Goal: Task Accomplishment & Management: Manage account settings

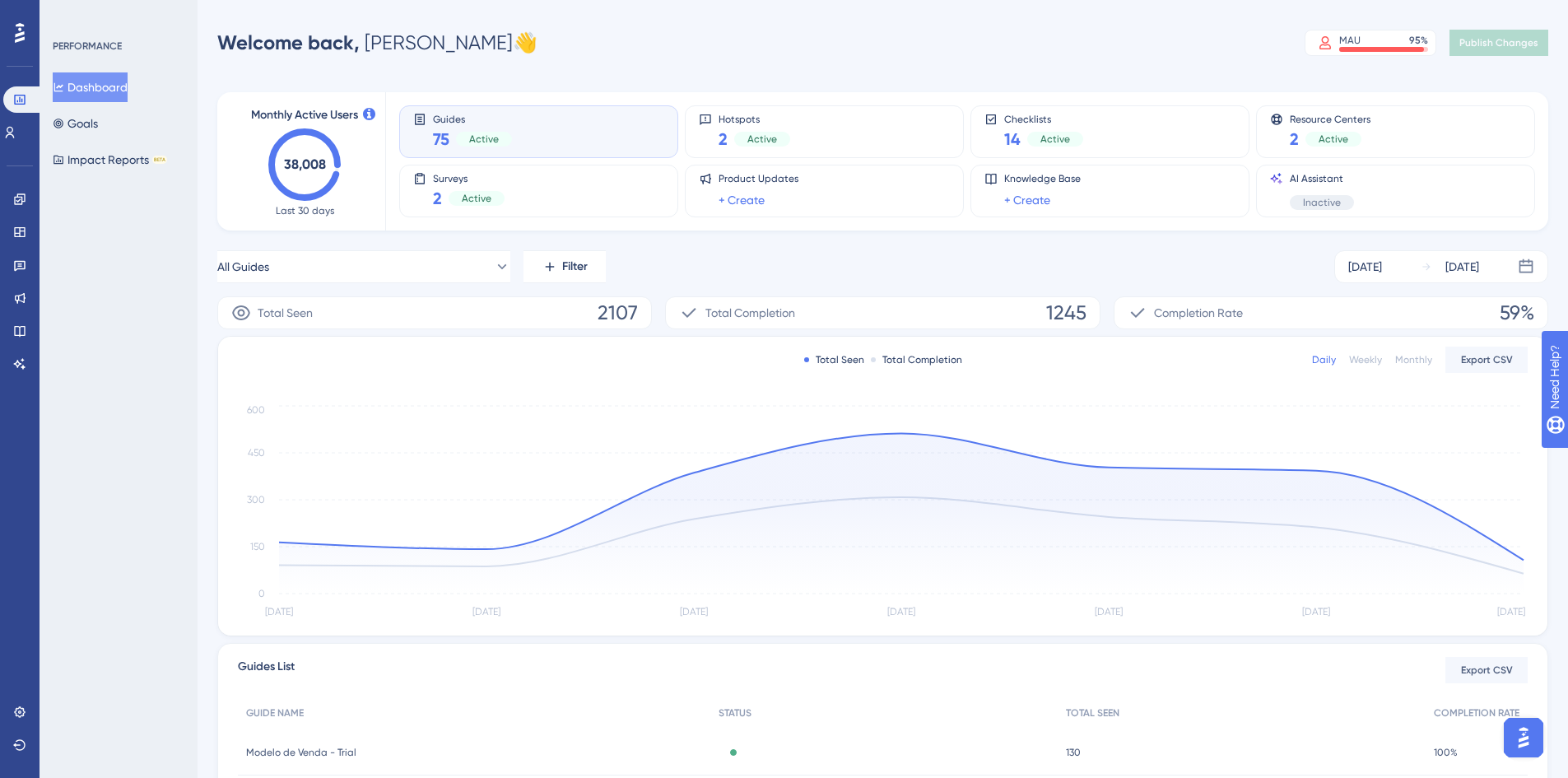
click at [161, 302] on div "PERFORMANCE Dashboard Goals Impact Reports BETA" at bounding box center [118, 389] width 158 height 778
click at [21, 204] on icon at bounding box center [20, 199] width 11 height 11
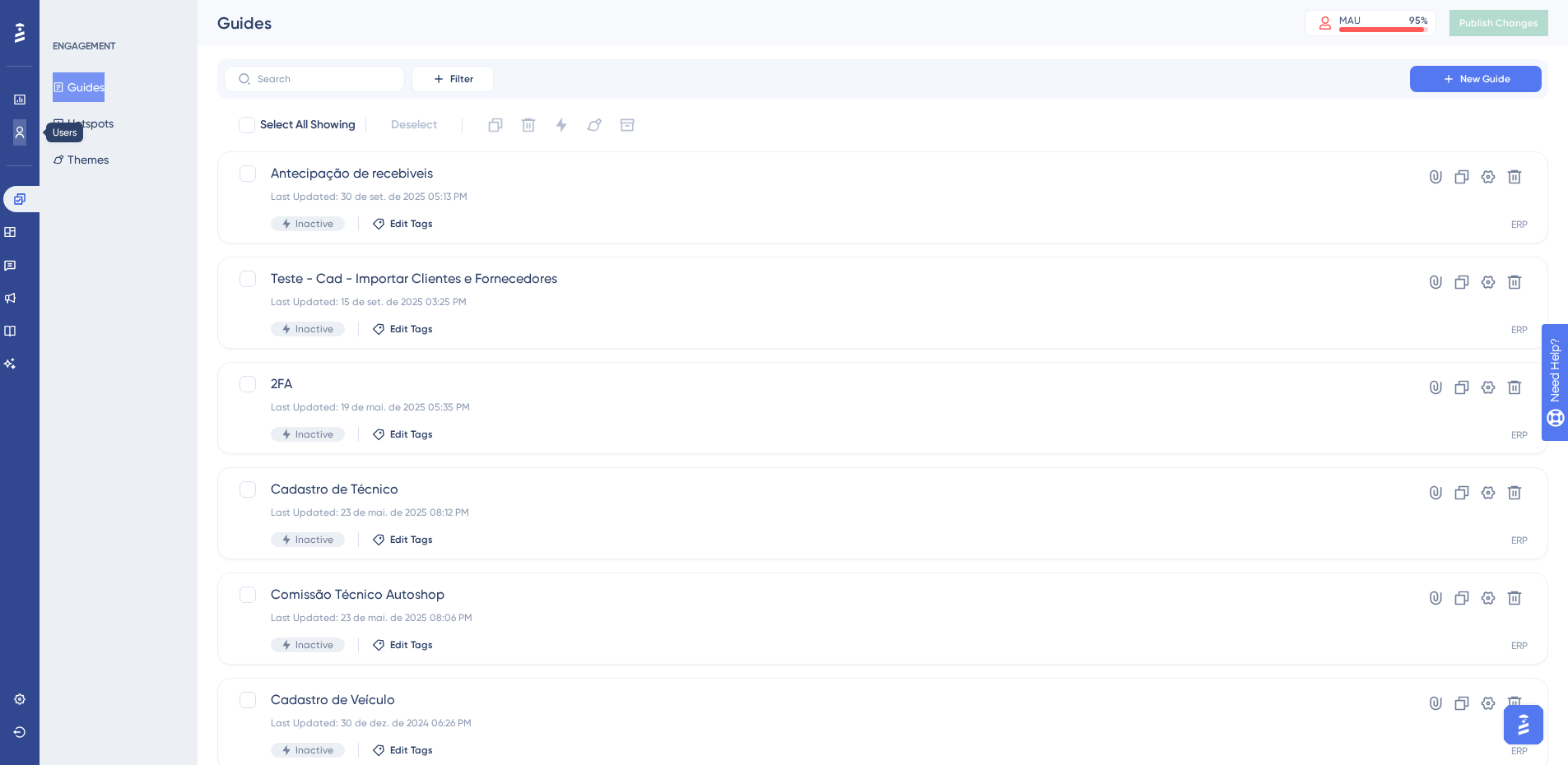
click at [20, 132] on icon at bounding box center [20, 132] width 13 height 13
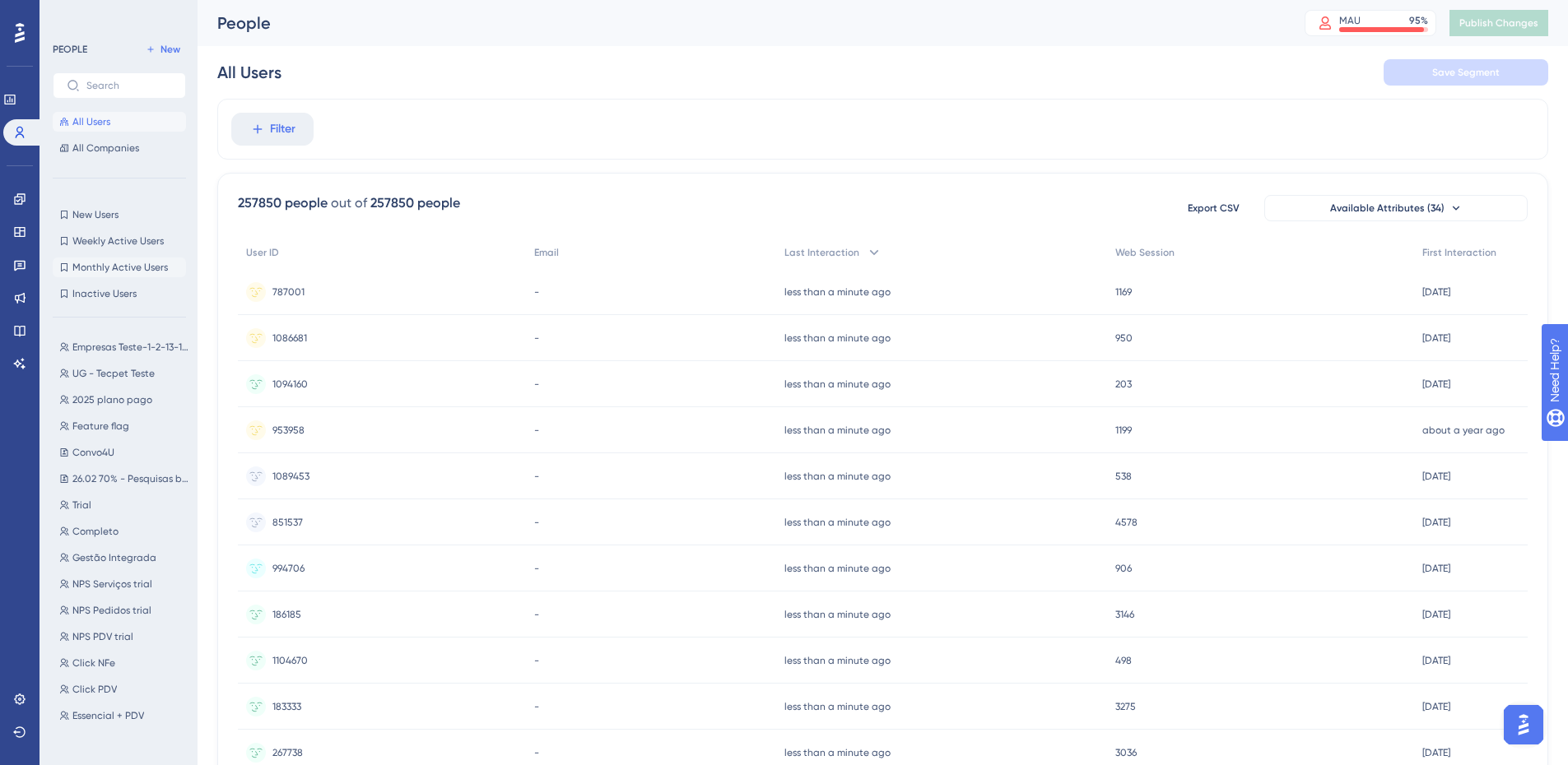
click at [100, 266] on span "Monthly Active Users" at bounding box center [120, 268] width 96 height 13
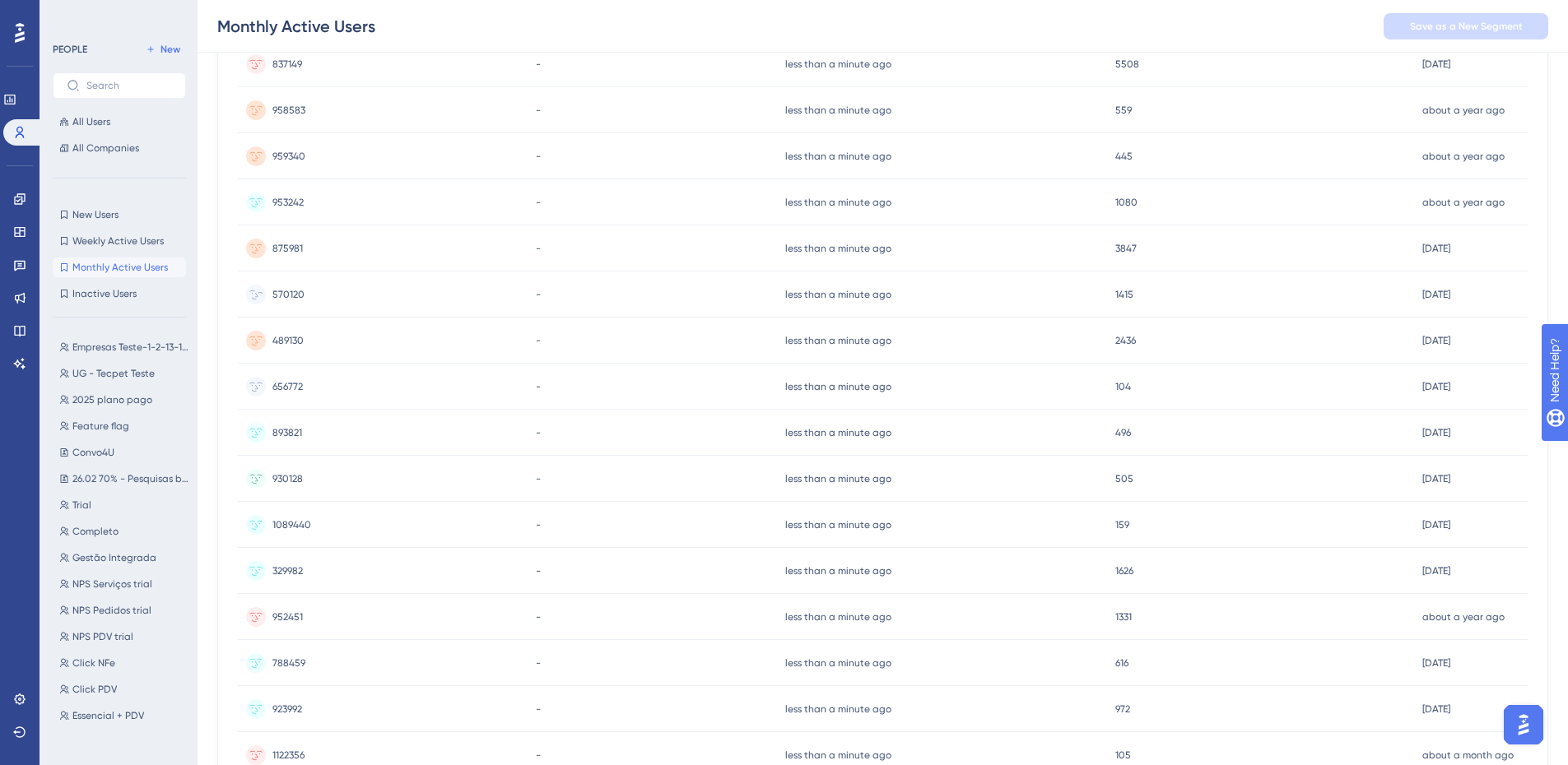
scroll to position [558, 0]
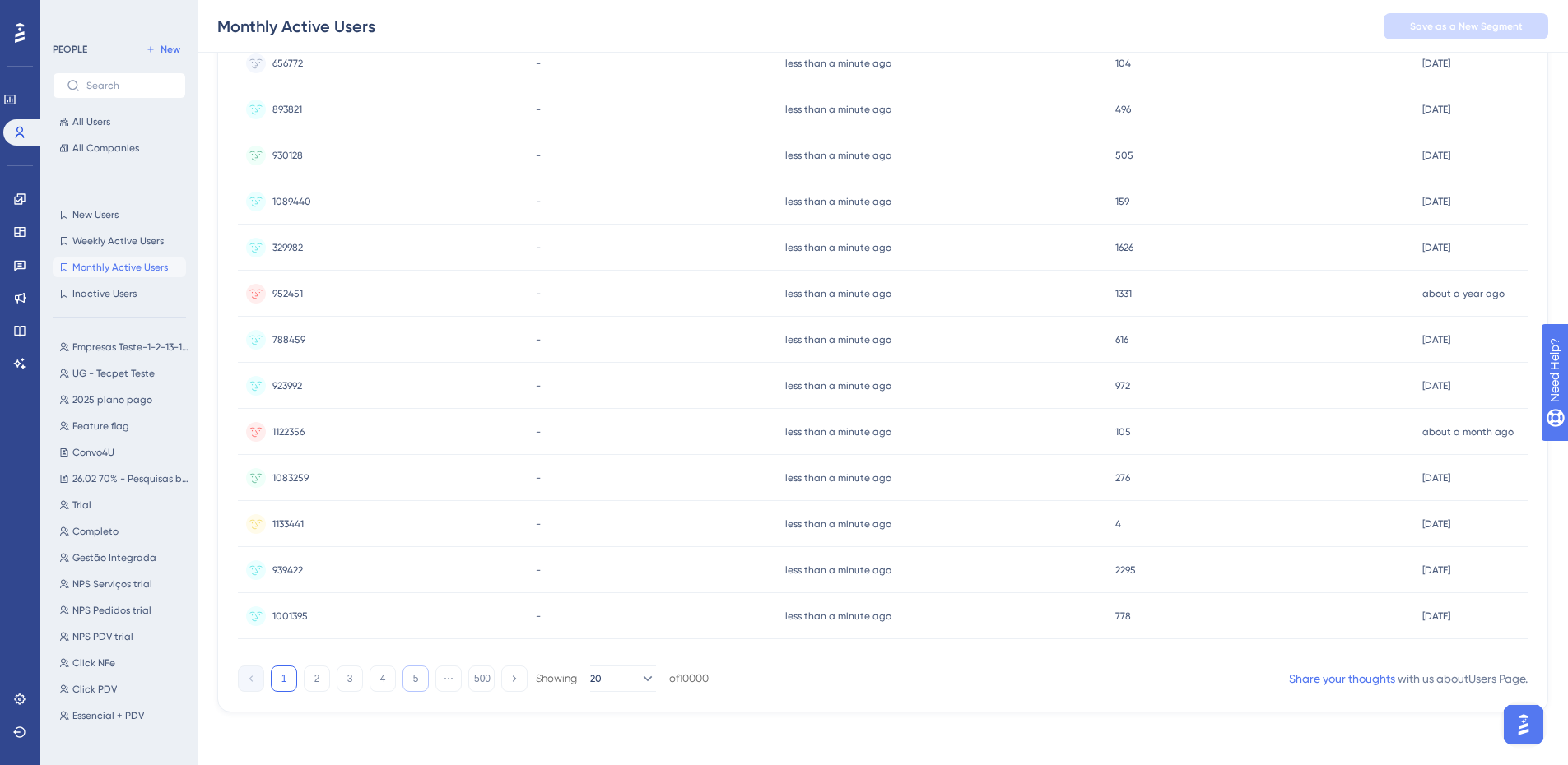
click at [407, 681] on button "5" at bounding box center [416, 679] width 26 height 26
click at [418, 681] on button "6" at bounding box center [416, 679] width 26 height 26
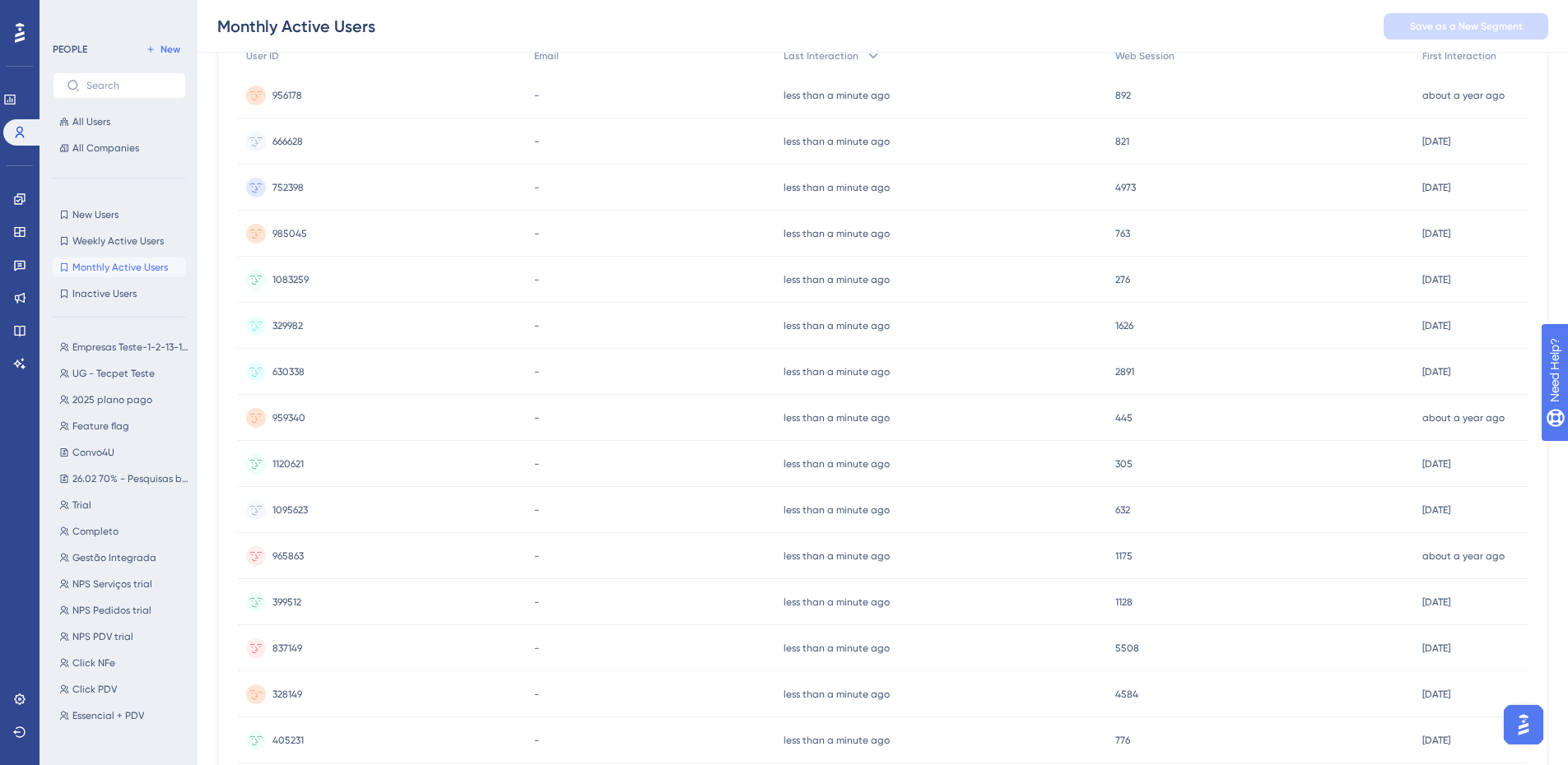
scroll to position [0, 0]
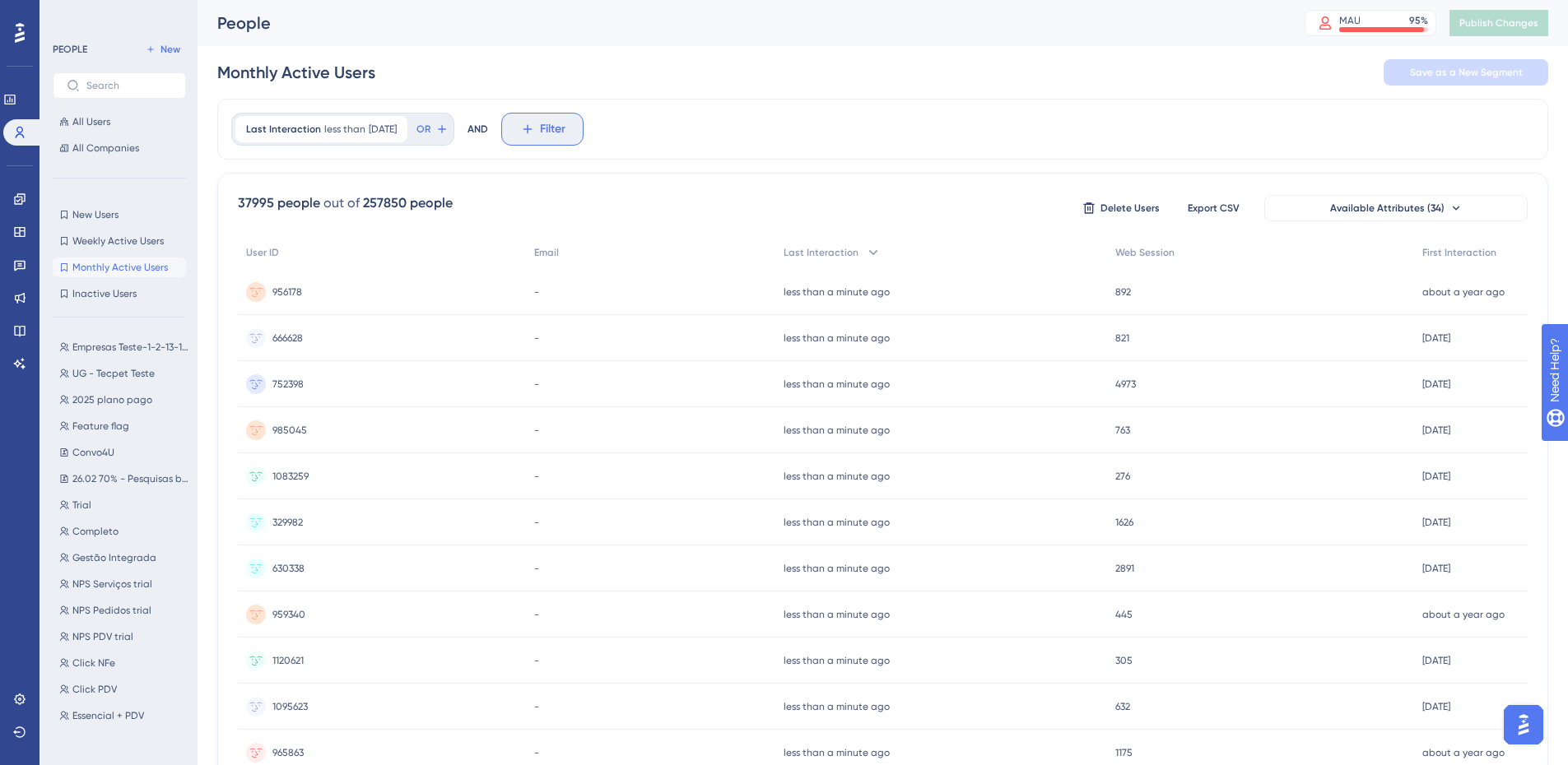
click at [565, 127] on span "Filter" at bounding box center [552, 128] width 25 height 20
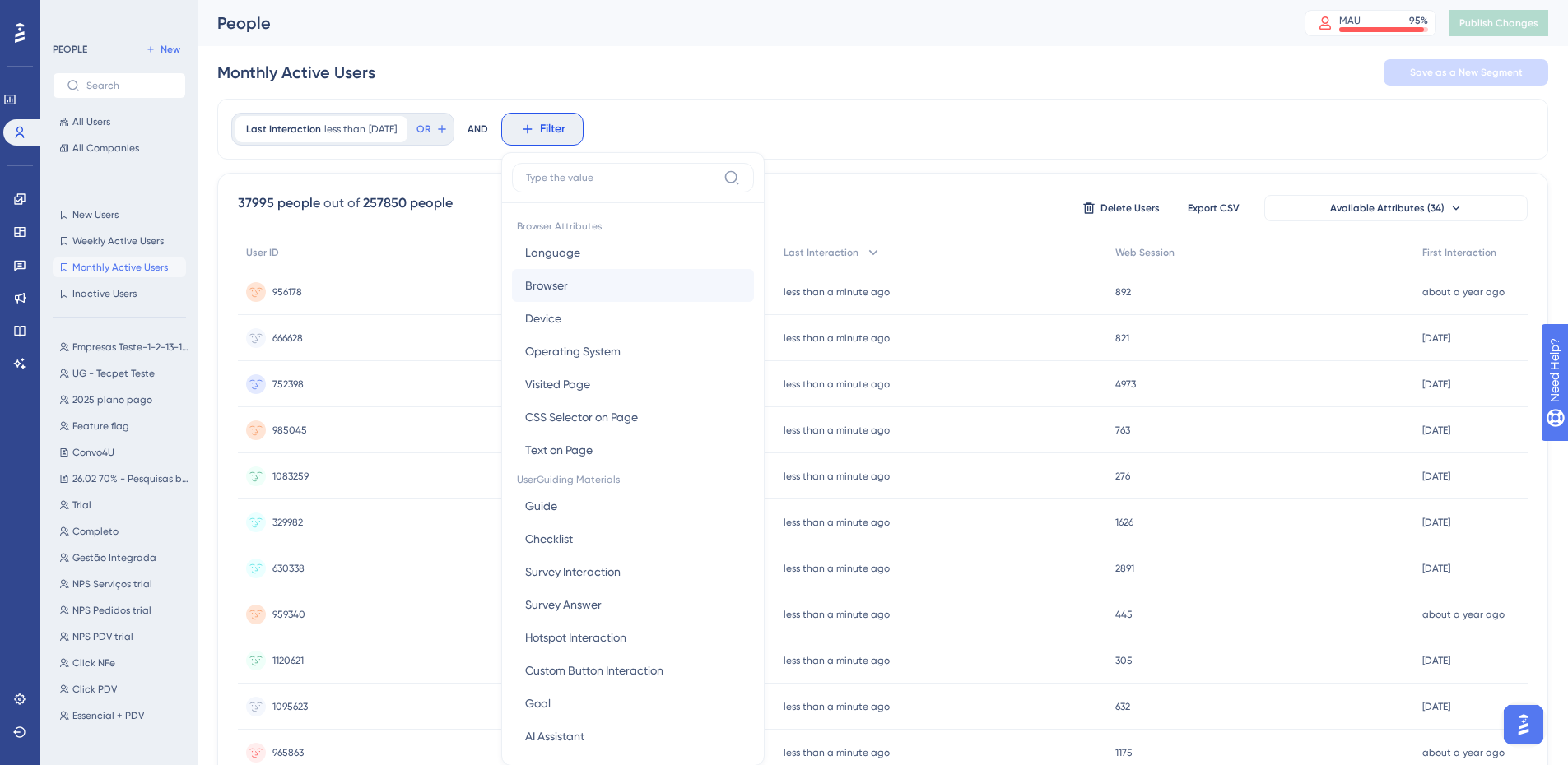
scroll to position [76, 0]
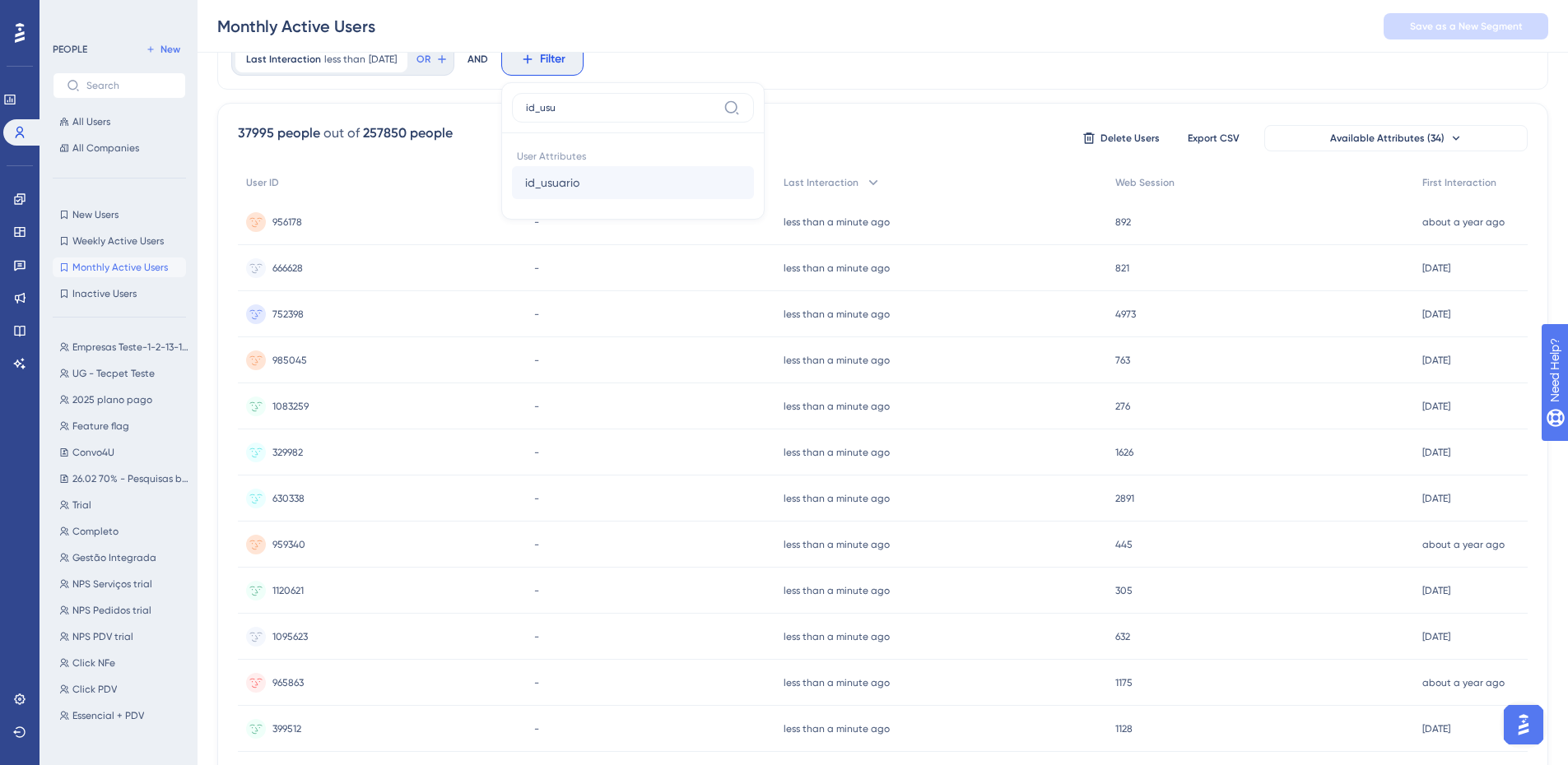
type input "id_usu"
click at [643, 168] on button "id_usuario id_usuario" at bounding box center [633, 182] width 242 height 33
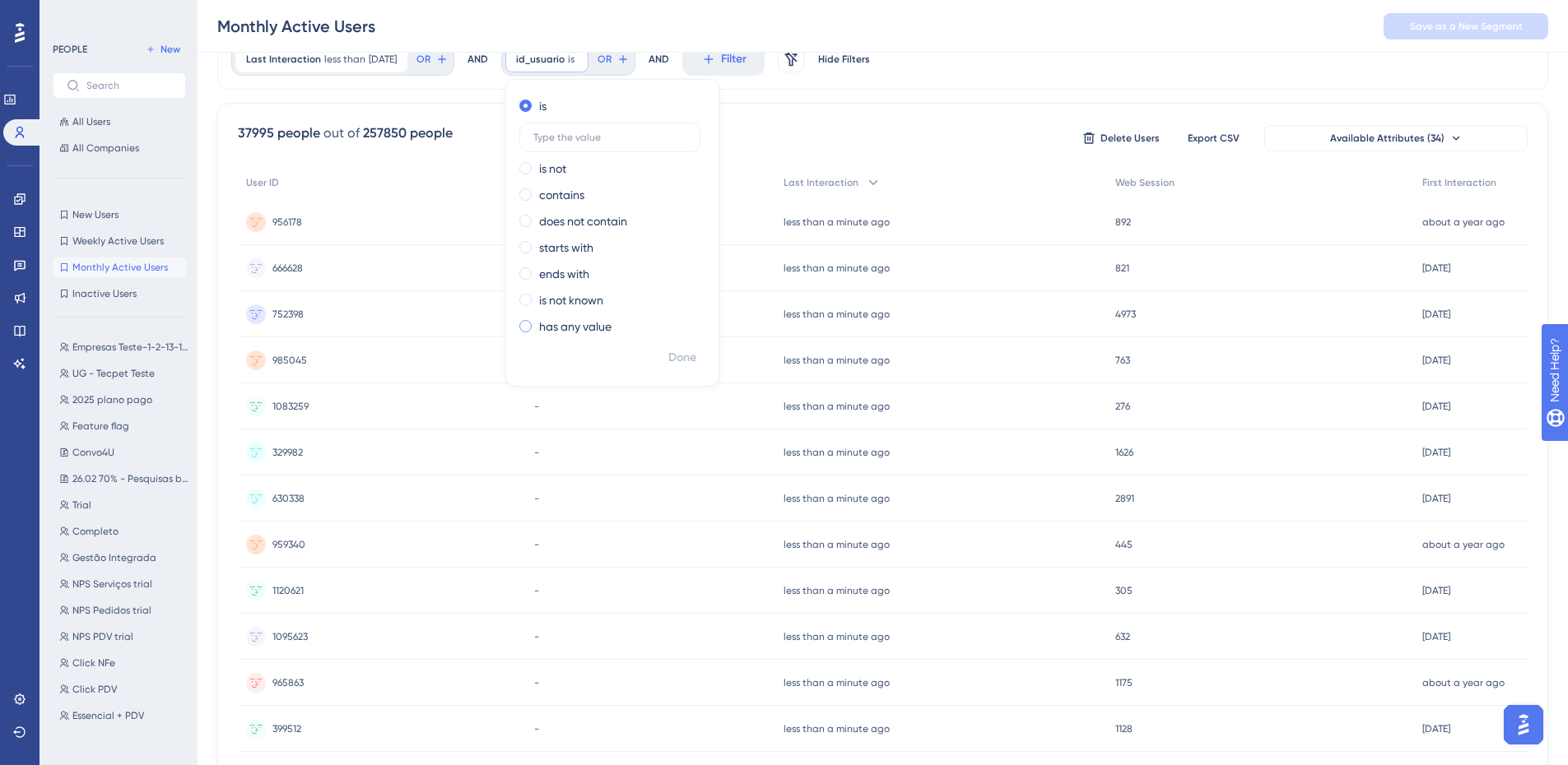
click at [599, 296] on label "is not known" at bounding box center [571, 299] width 64 height 20
click at [697, 322] on span "Done" at bounding box center [683, 321] width 28 height 20
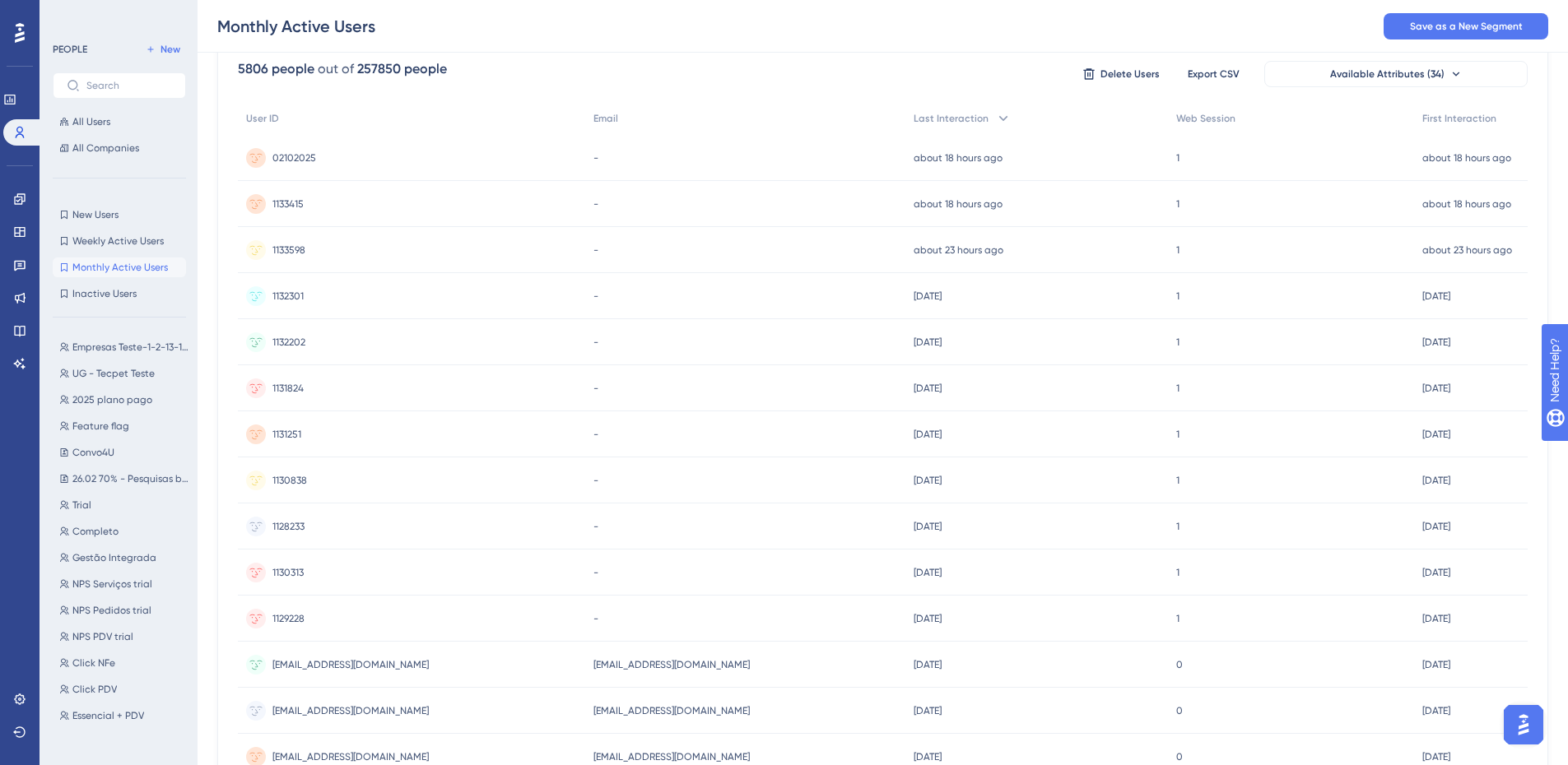
scroll to position [558, 0]
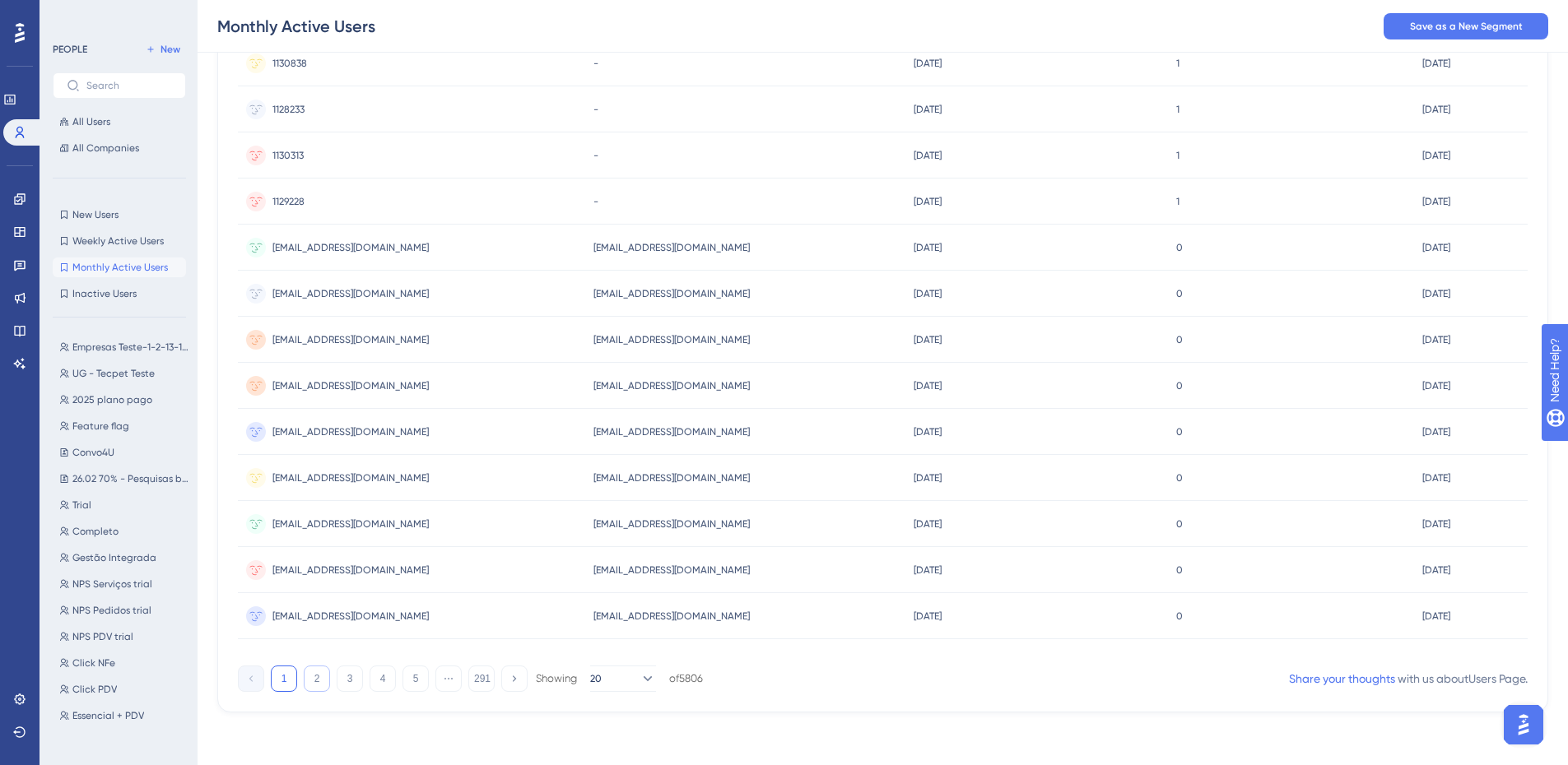
click at [312, 687] on button "2" at bounding box center [317, 679] width 26 height 26
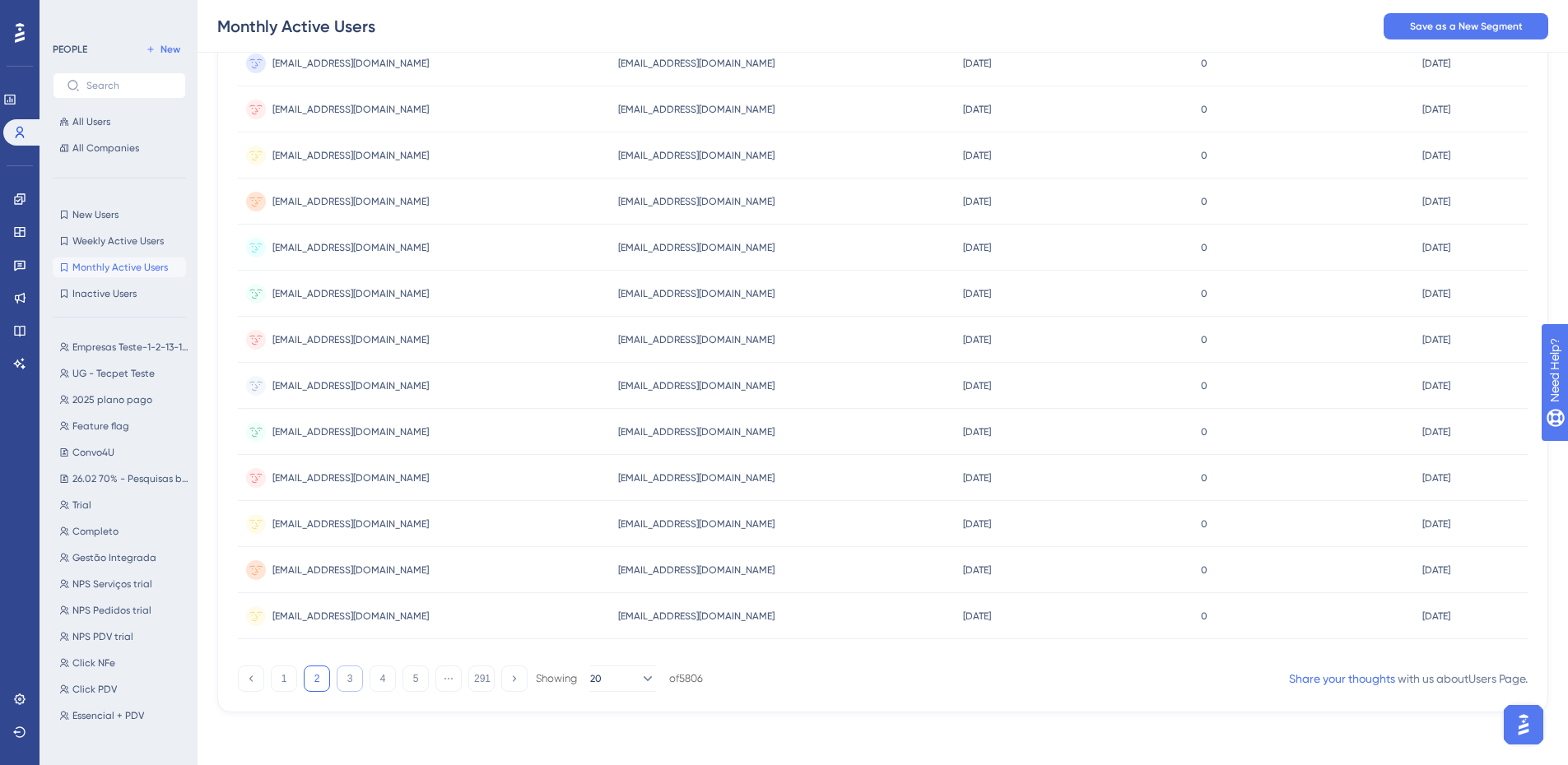
click at [350, 686] on button "3" at bounding box center [350, 679] width 26 height 26
click at [384, 679] on button "4" at bounding box center [382, 679] width 26 height 26
click at [412, 679] on button "5" at bounding box center [416, 679] width 26 height 26
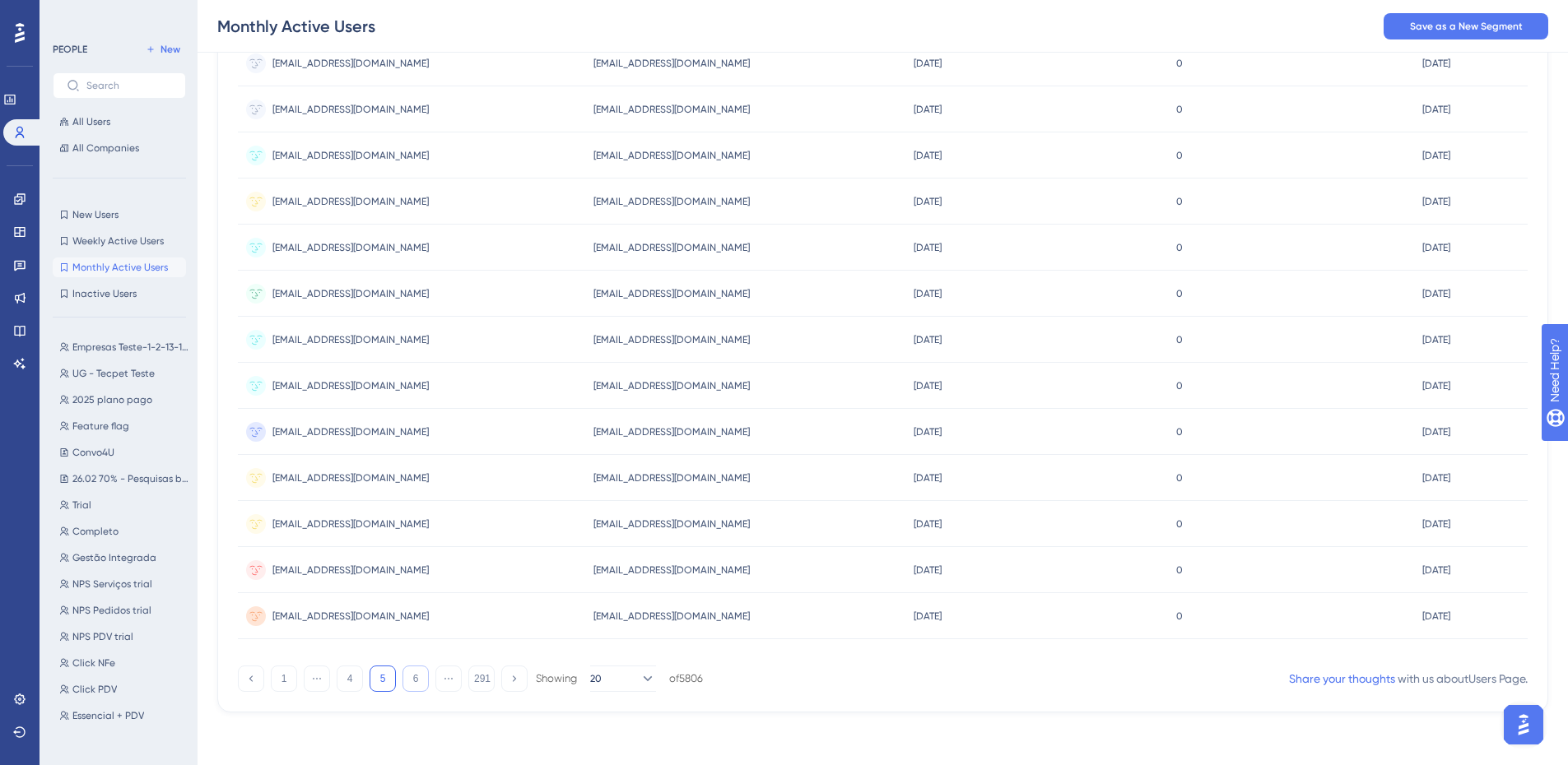
click at [412, 679] on button "6" at bounding box center [416, 679] width 26 height 26
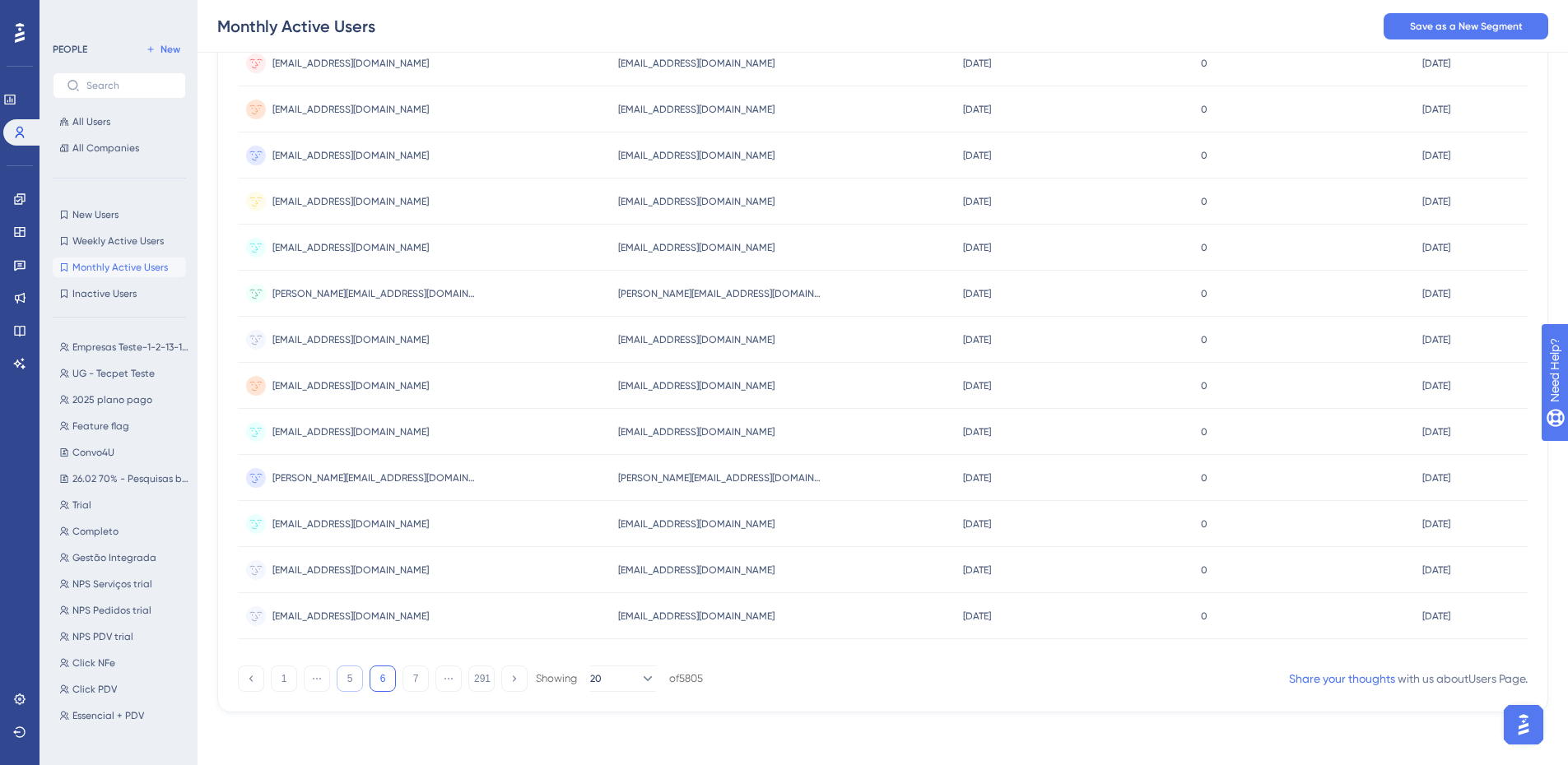
click at [340, 679] on button "5" at bounding box center [350, 679] width 26 height 26
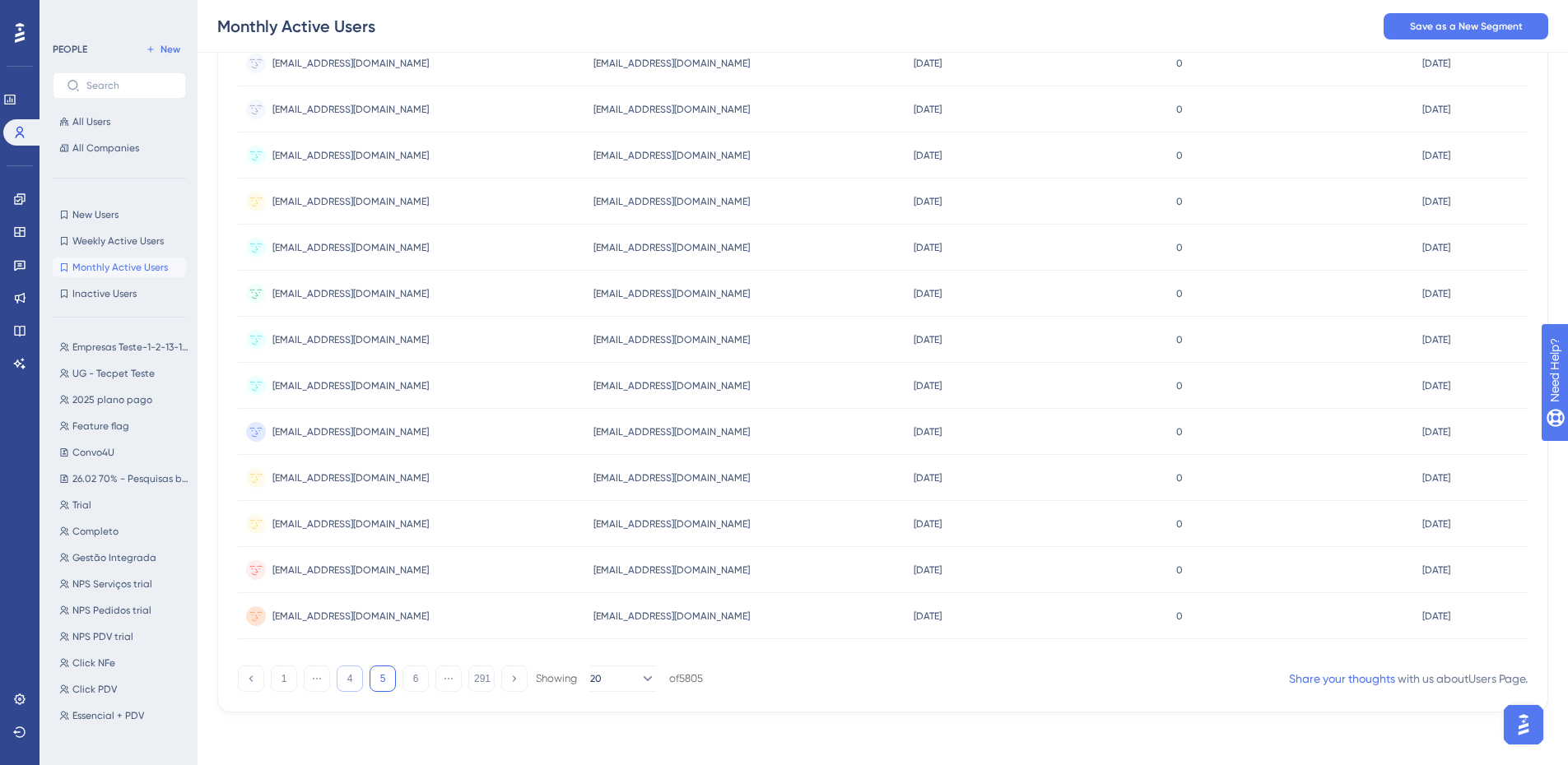
click at [348, 684] on button "4" at bounding box center [350, 679] width 26 height 26
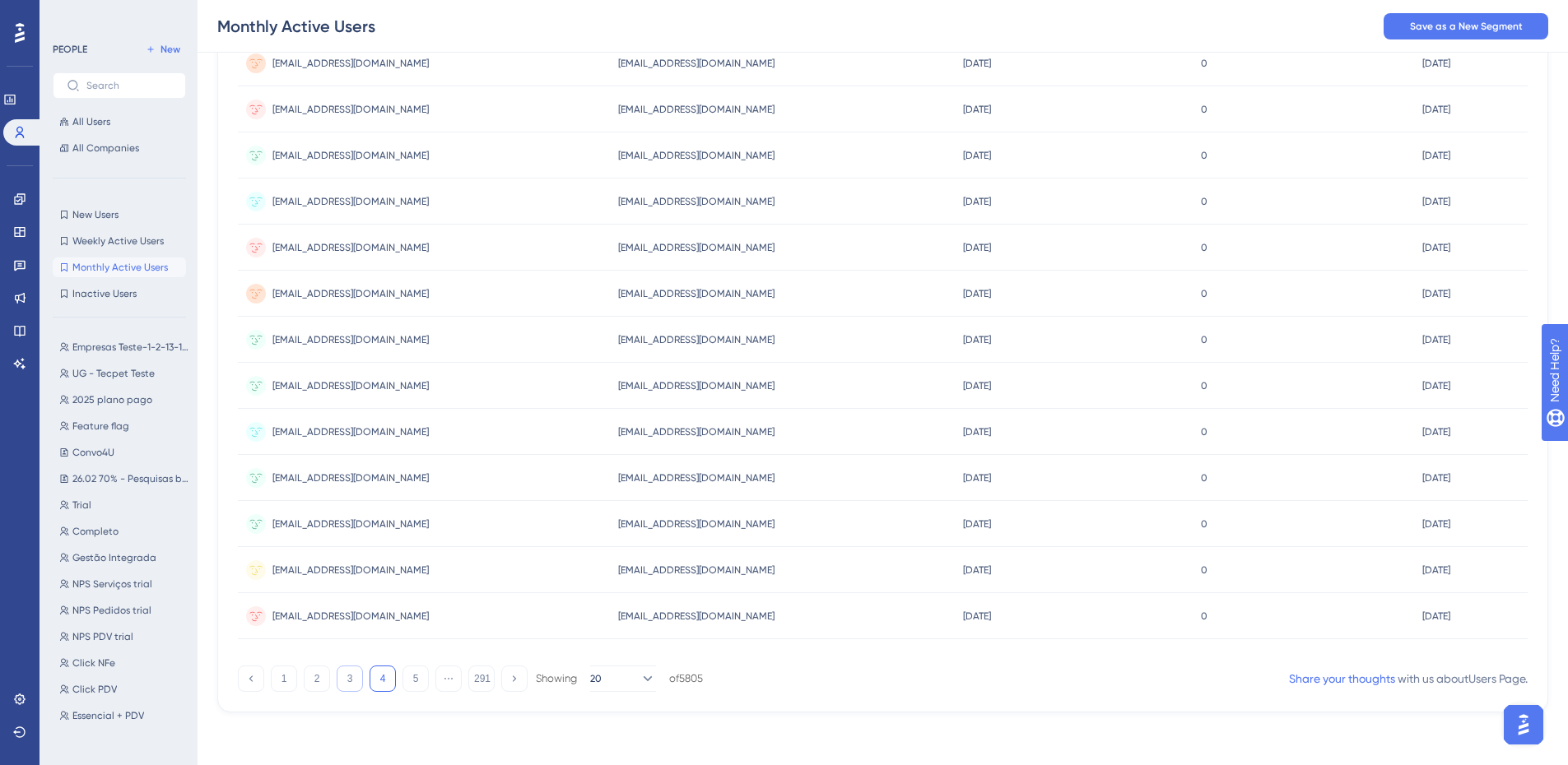
click at [348, 684] on button "3" at bounding box center [350, 679] width 26 height 26
click at [322, 688] on button "2" at bounding box center [317, 679] width 26 height 26
click at [290, 684] on button "1" at bounding box center [284, 679] width 26 height 26
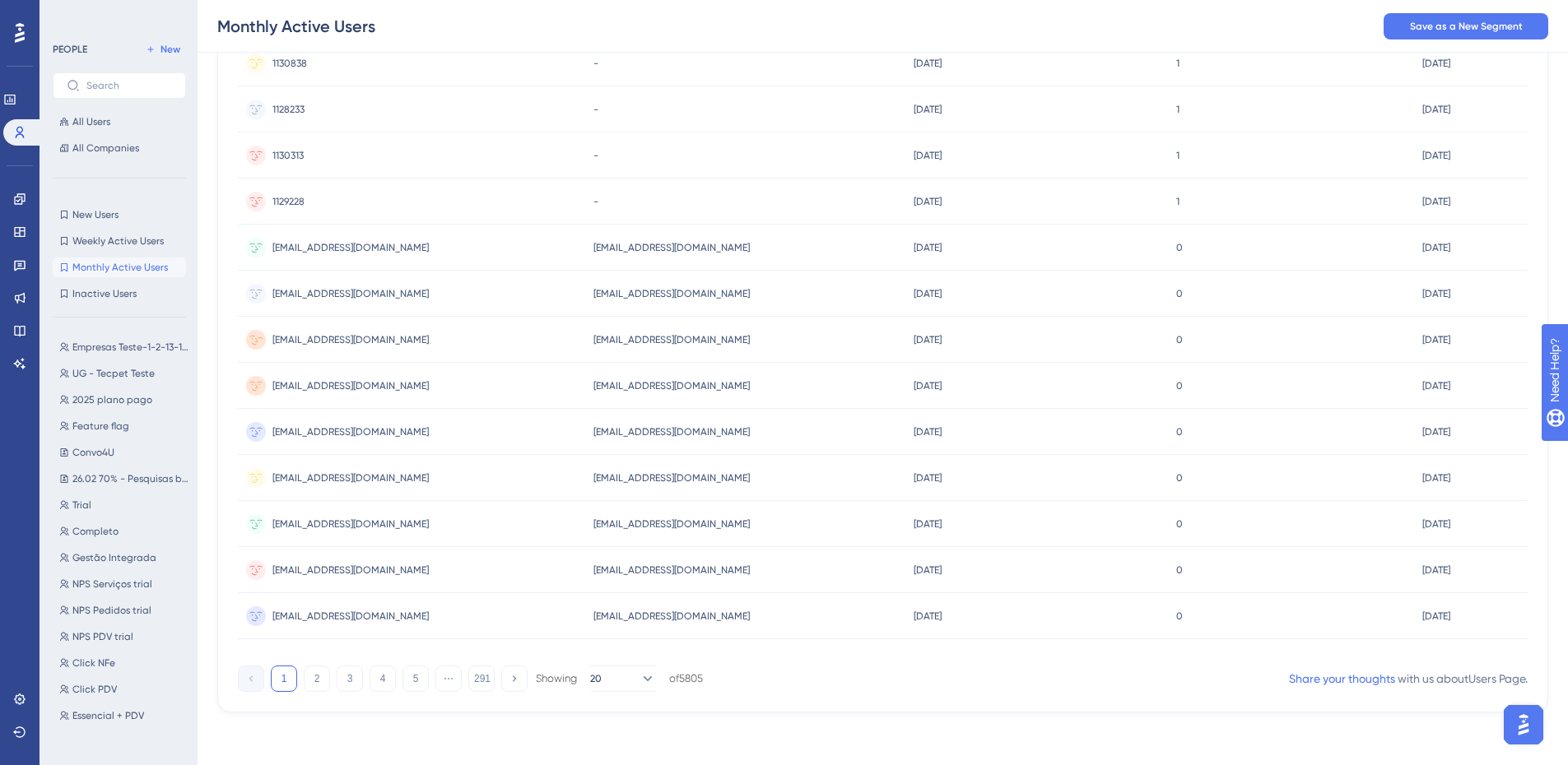
click at [496, 334] on div "[EMAIL_ADDRESS][DOMAIN_NAME] [EMAIL_ADDRESS][DOMAIN_NAME]" at bounding box center [412, 340] width 348 height 46
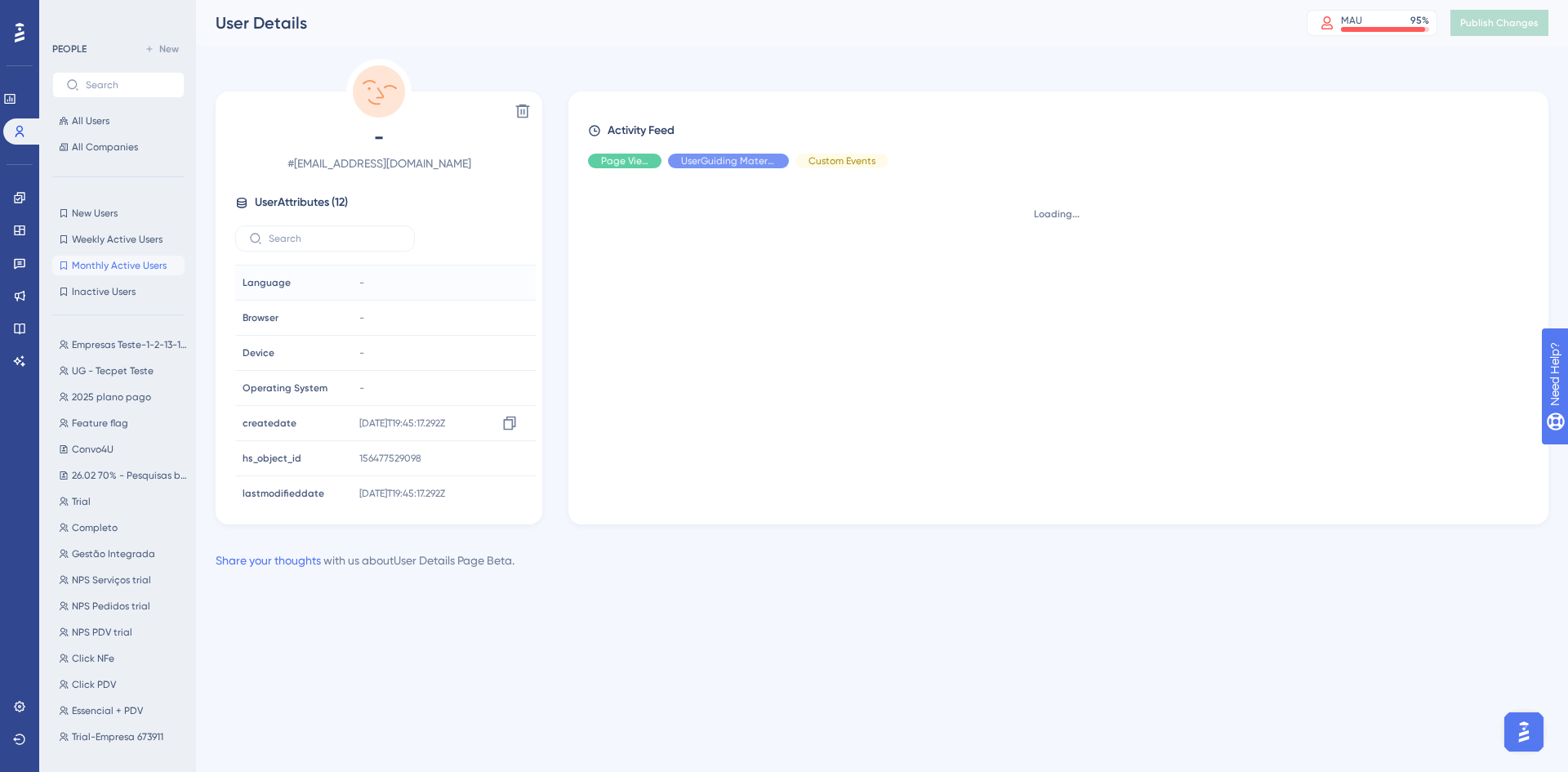
scroll to position [182, 0]
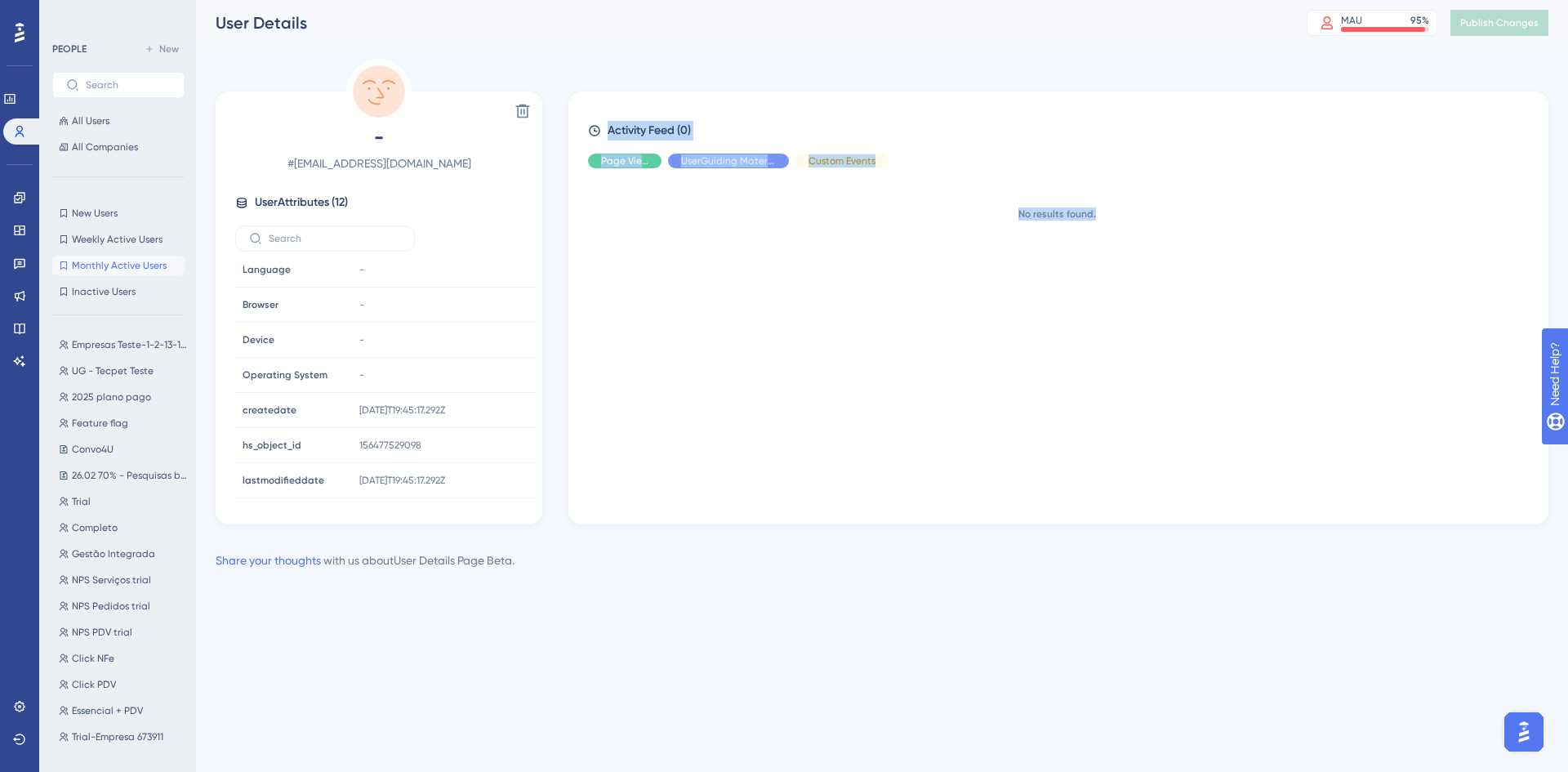
drag, startPoint x: 706, startPoint y: 182, endPoint x: 1181, endPoint y: 374, distance: 512.3
click at [1166, 371] on div "Activity Feed (0) Page View UserGuiding Material Custom Events No results found." at bounding box center [1058, 307] width 980 height 433
click at [1181, 374] on div "No results found." at bounding box center [1064, 339] width 954 height 316
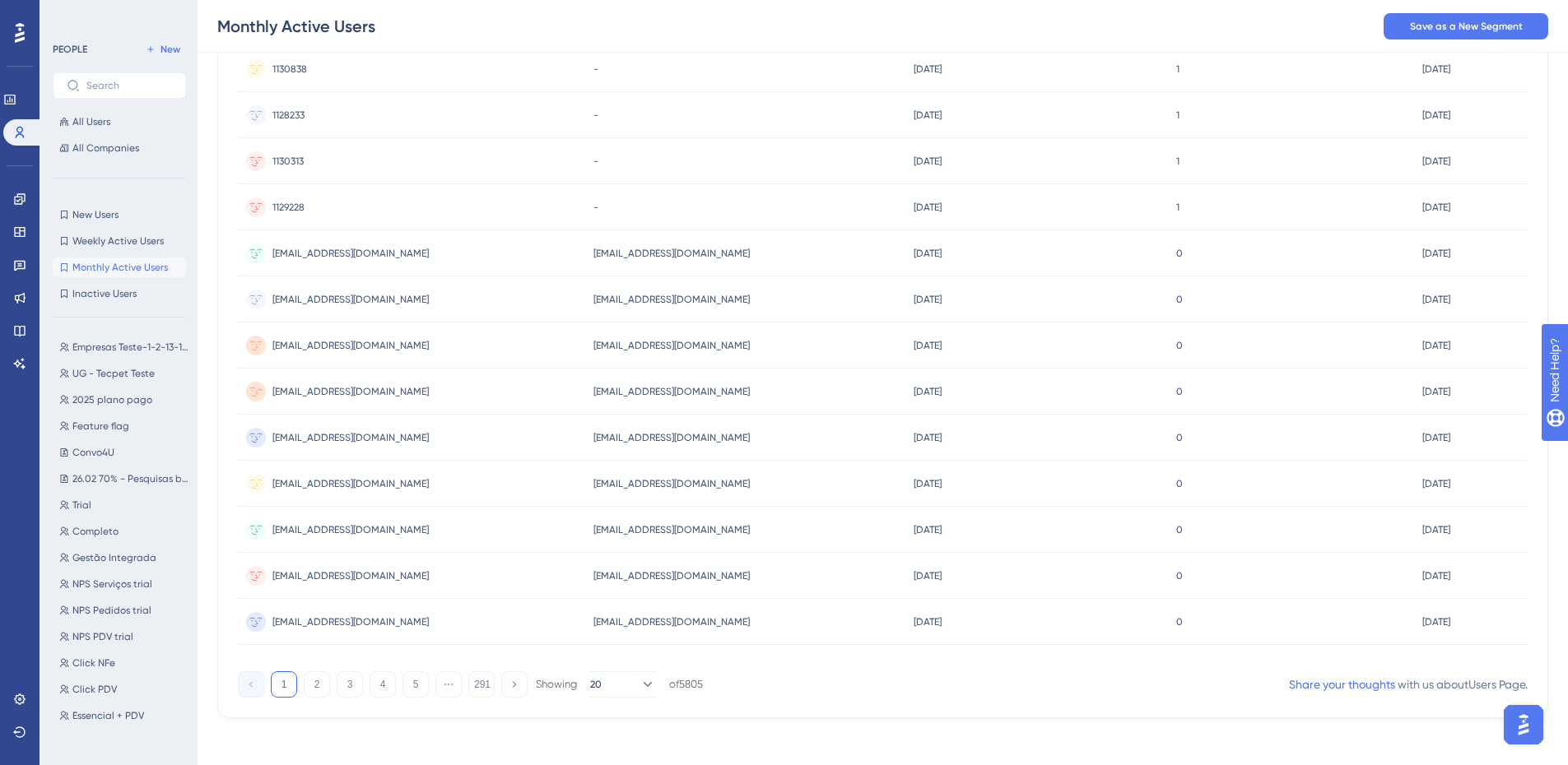
scroll to position [558, 0]
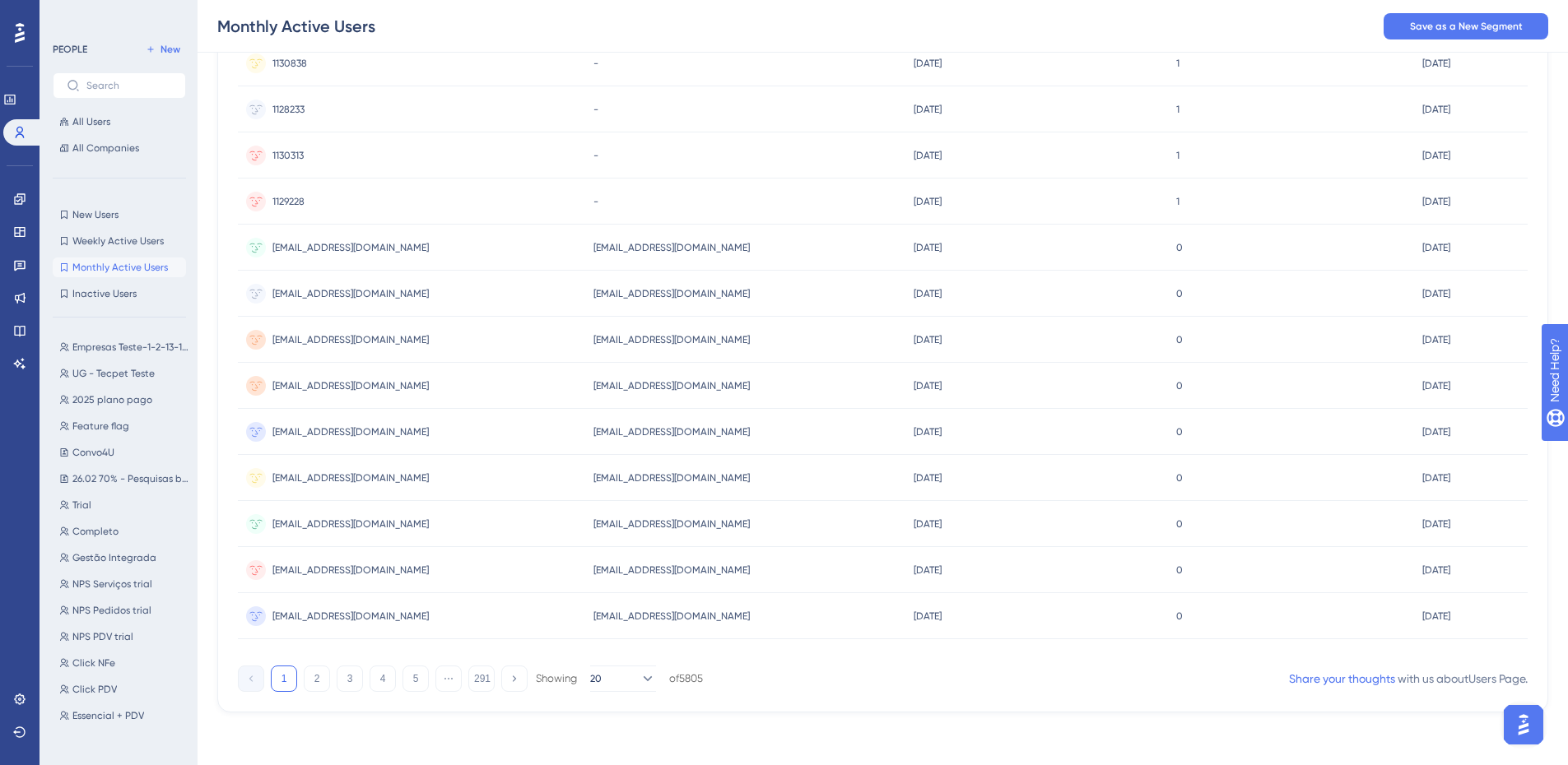
click at [334, 698] on div "5805 people out of 257850 people Delete Users Export CSV Available Attributes (…" at bounding box center [883, 167] width 1331 height 1091
click at [326, 692] on div "1 2 3 4 5 ⋯ 291 Showing 20 of 5805" at bounding box center [471, 679] width 465 height 26
click at [323, 686] on button "2" at bounding box center [317, 679] width 26 height 26
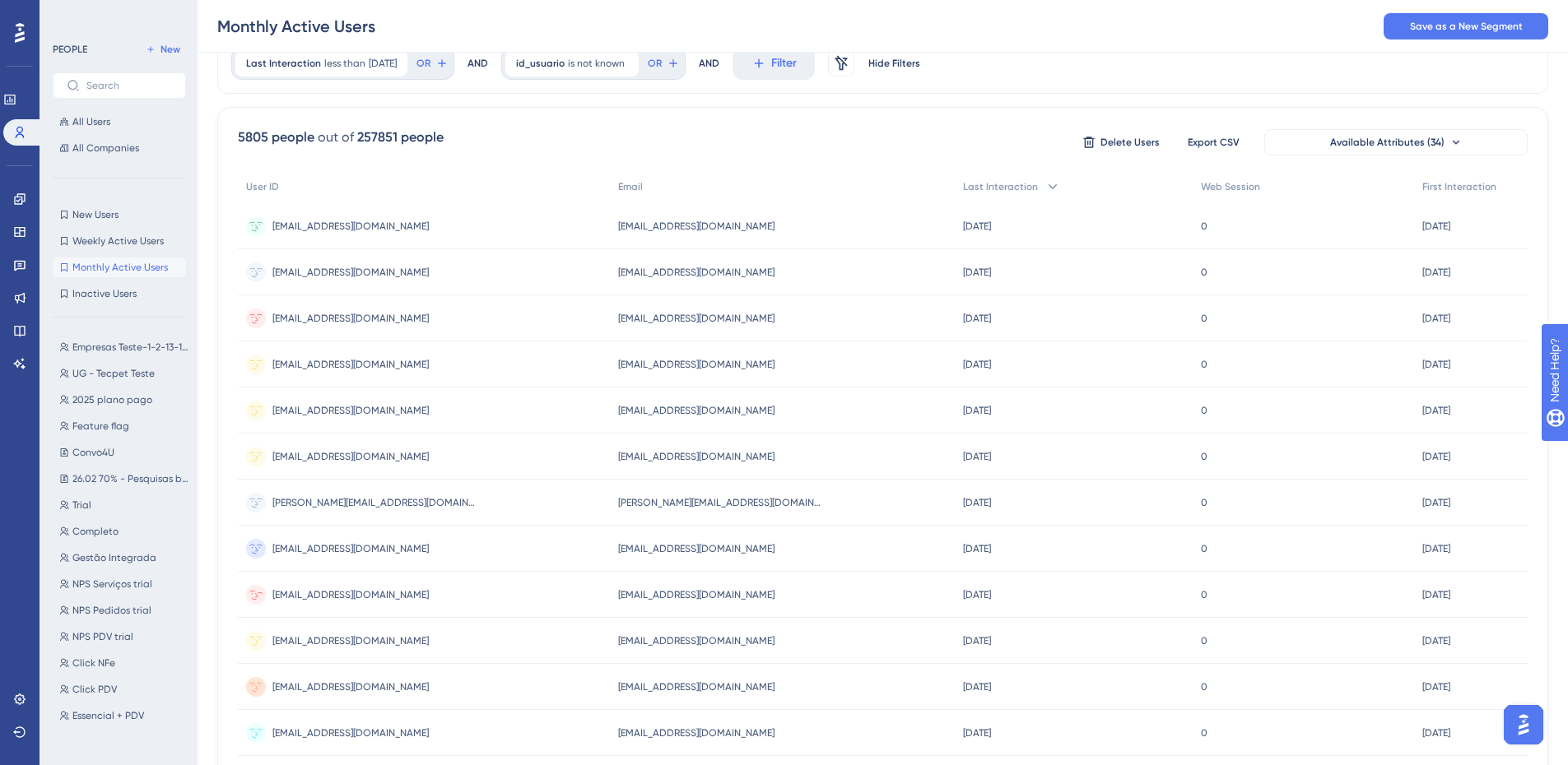
scroll to position [494, 0]
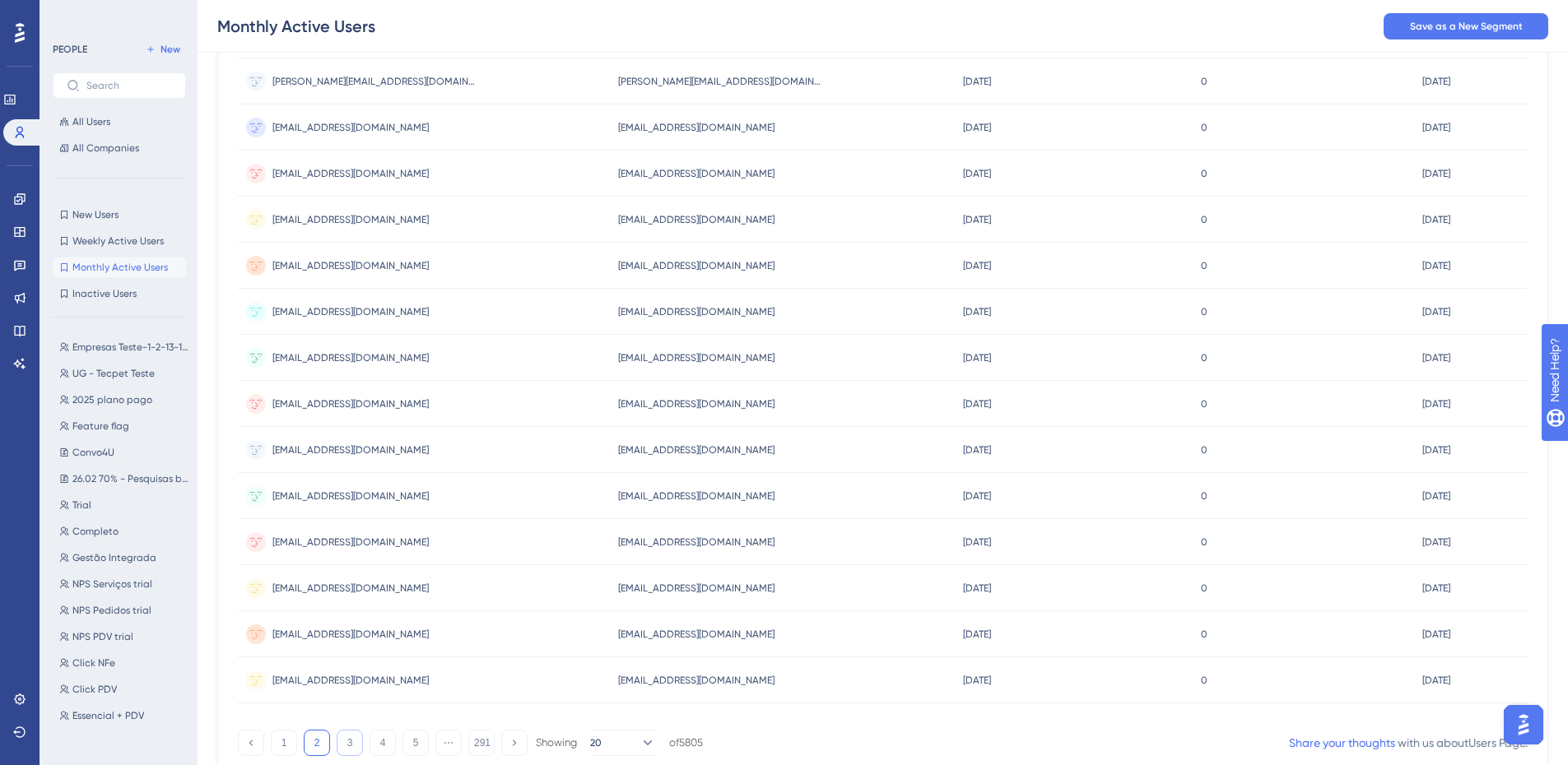
click at [351, 740] on button "3" at bounding box center [350, 743] width 26 height 26
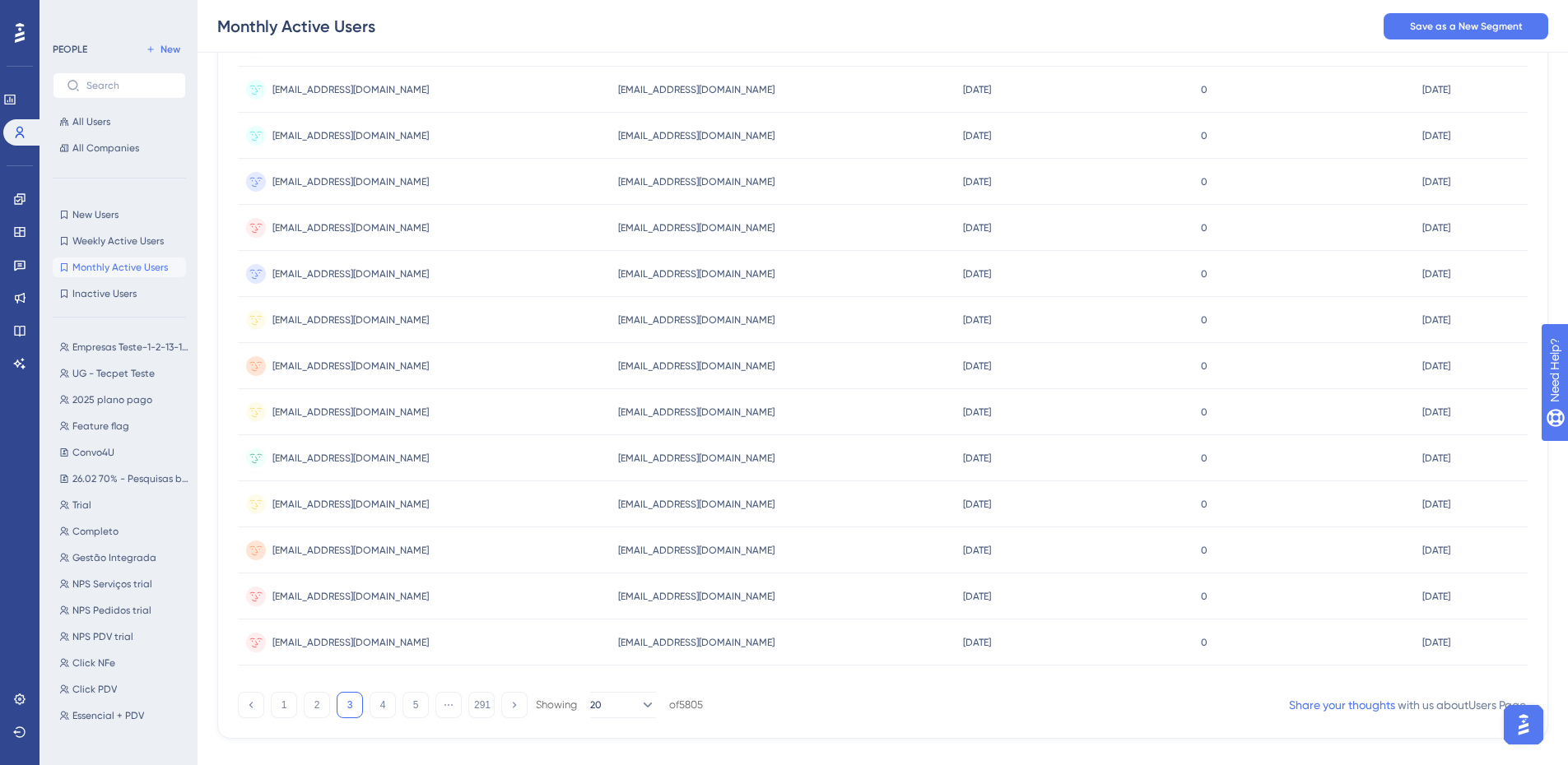
scroll to position [558, 0]
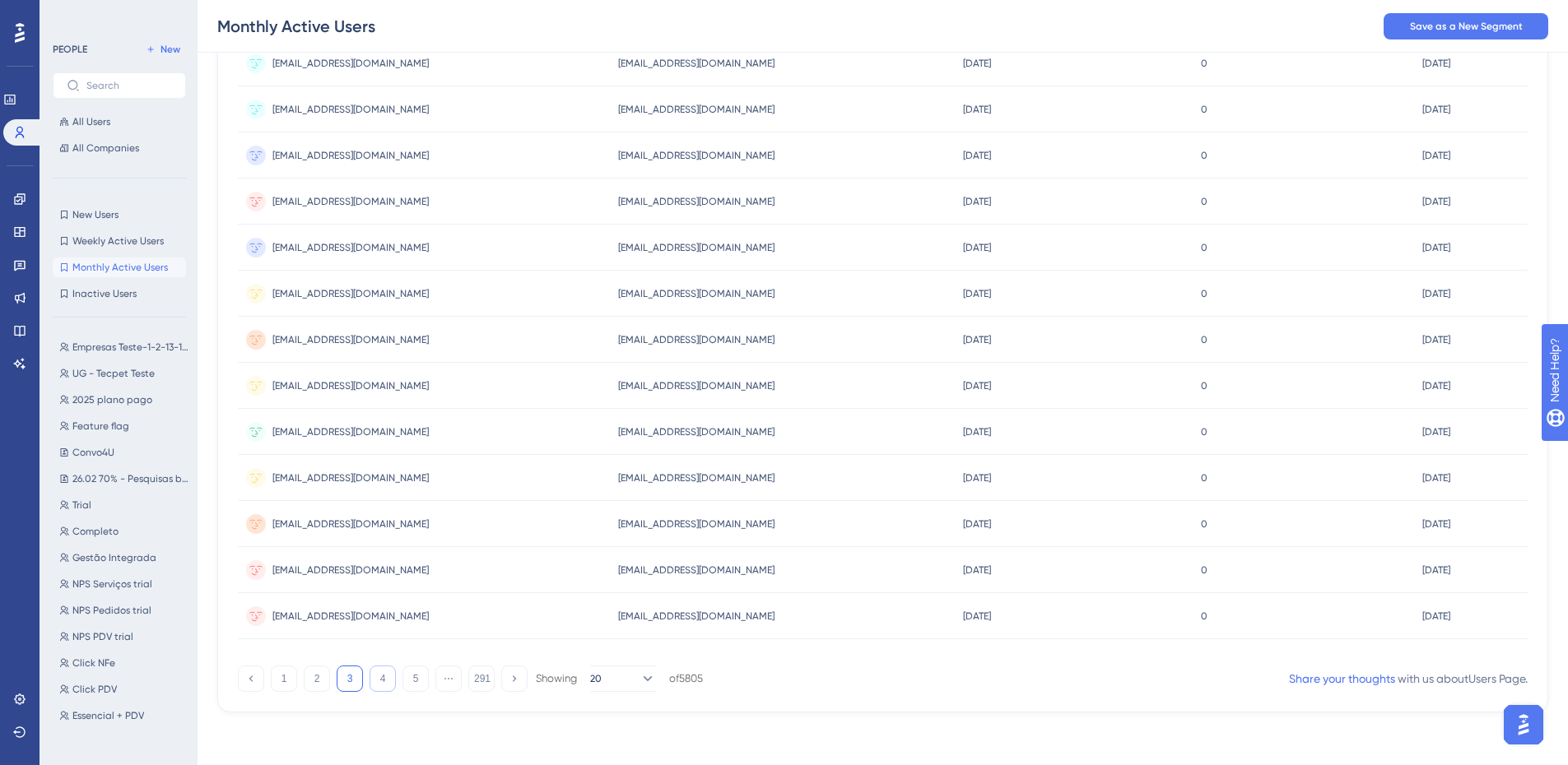
click at [384, 681] on button "4" at bounding box center [382, 679] width 26 height 26
click at [409, 683] on button "5" at bounding box center [416, 679] width 26 height 26
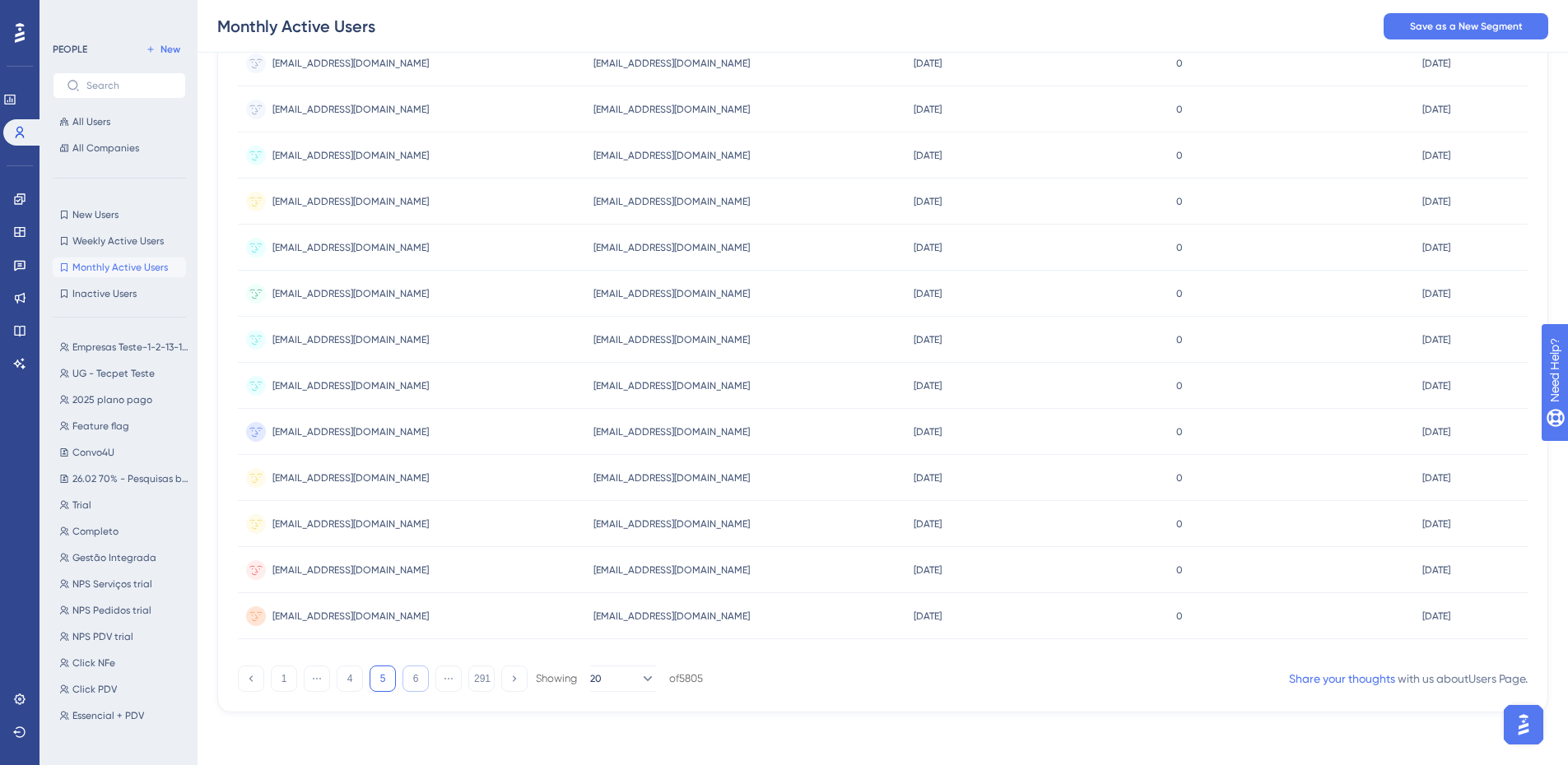
click at [410, 683] on button "6" at bounding box center [416, 679] width 26 height 26
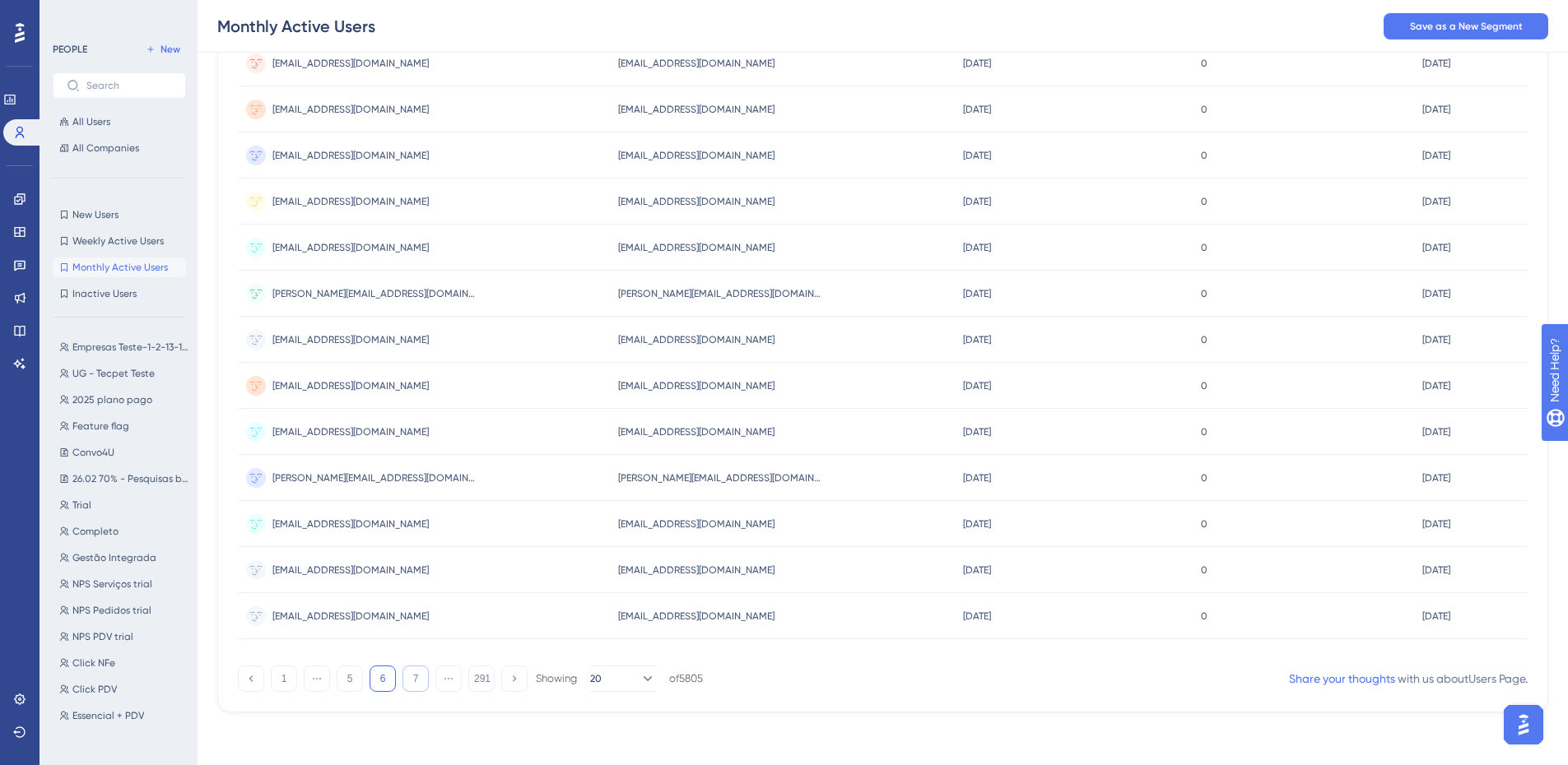
click at [410, 683] on button "7" at bounding box center [416, 679] width 26 height 26
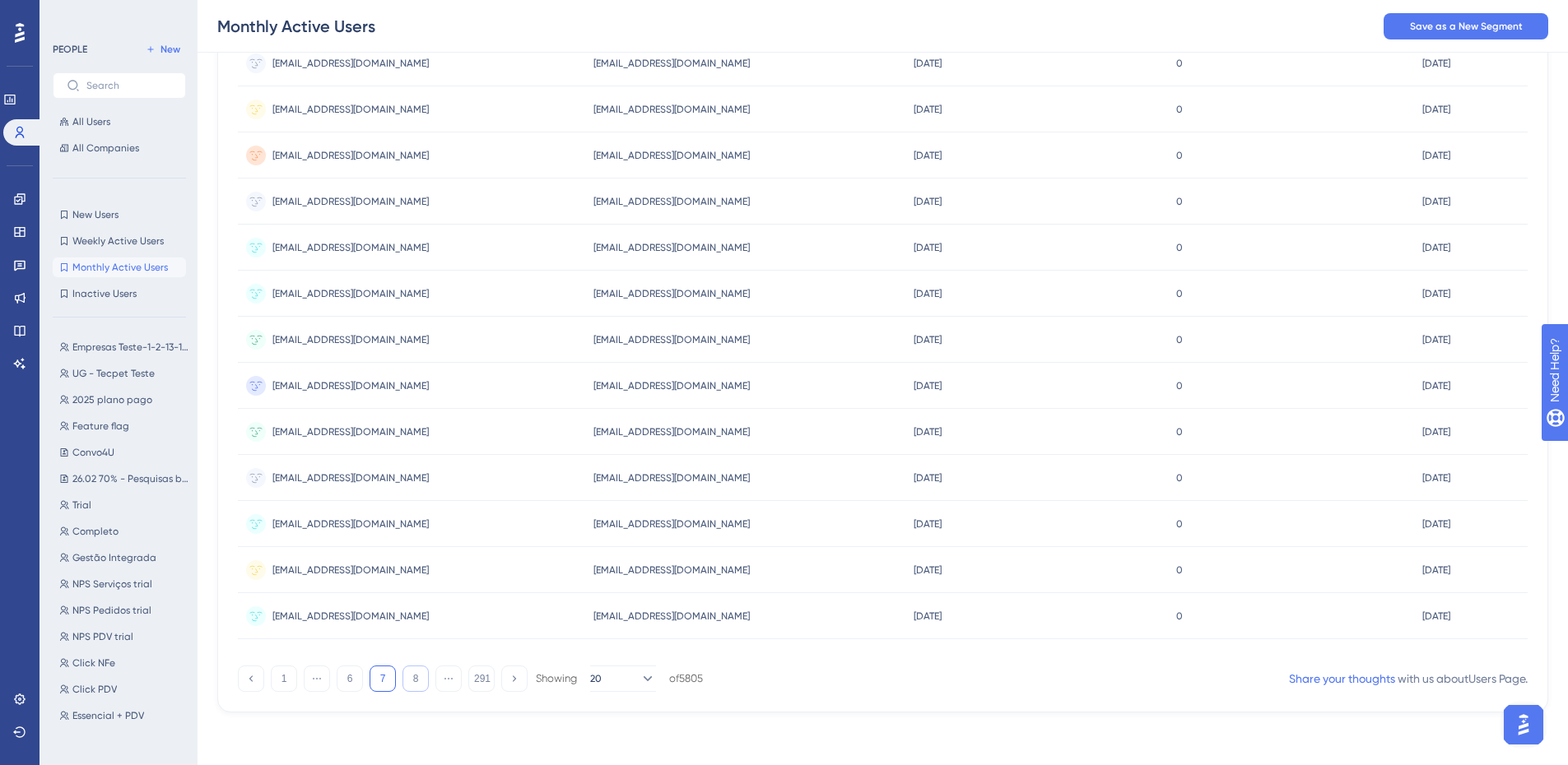
click at [410, 683] on button "8" at bounding box center [416, 679] width 26 height 26
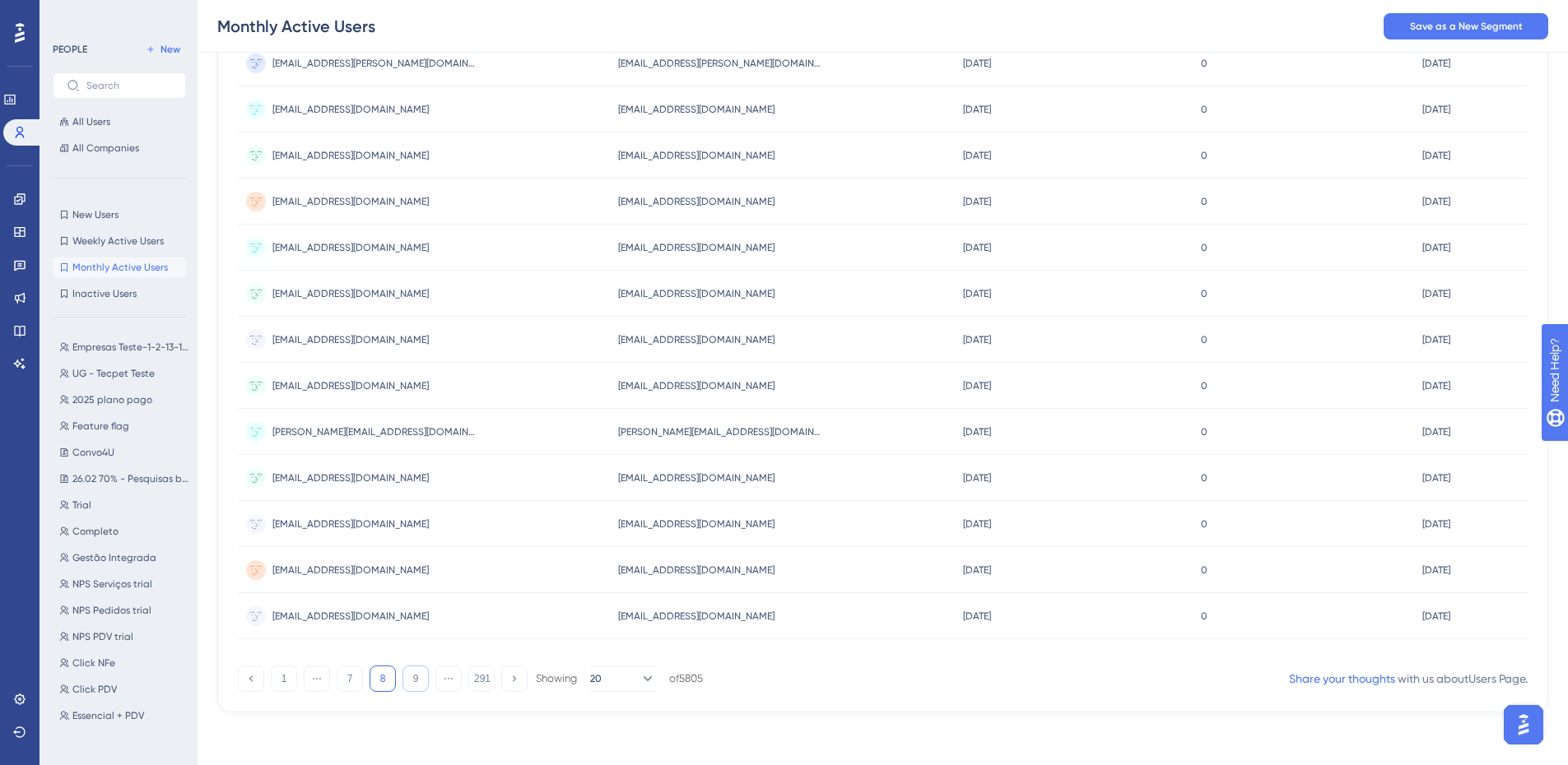
click at [410, 683] on button "9" at bounding box center [416, 679] width 26 height 26
click at [410, 683] on button "10" at bounding box center [416, 679] width 26 height 26
click at [410, 683] on button "11" at bounding box center [416, 679] width 26 height 26
click at [410, 683] on button "12" at bounding box center [416, 679] width 26 height 26
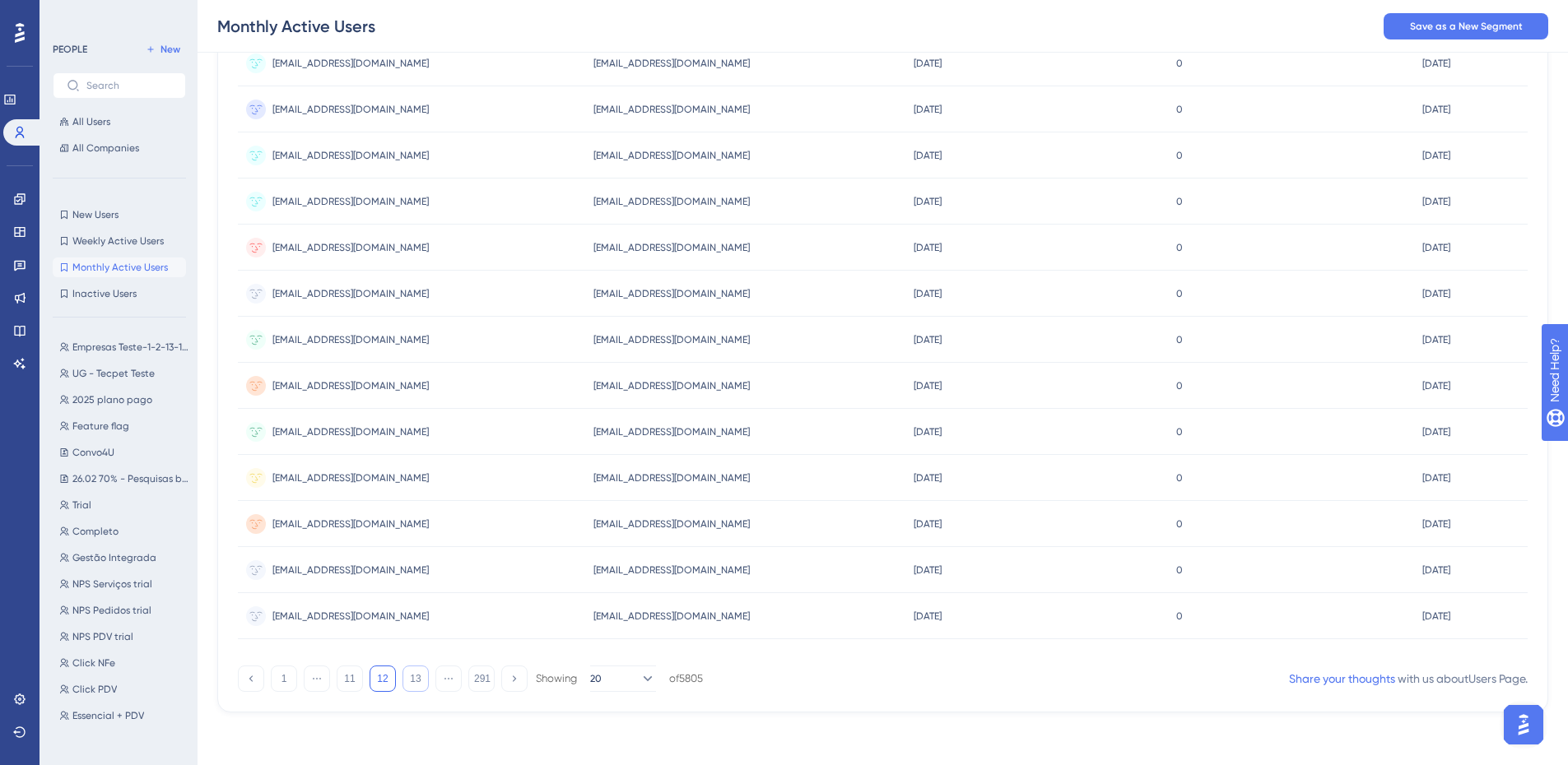
click at [410, 683] on button "13" at bounding box center [416, 679] width 26 height 26
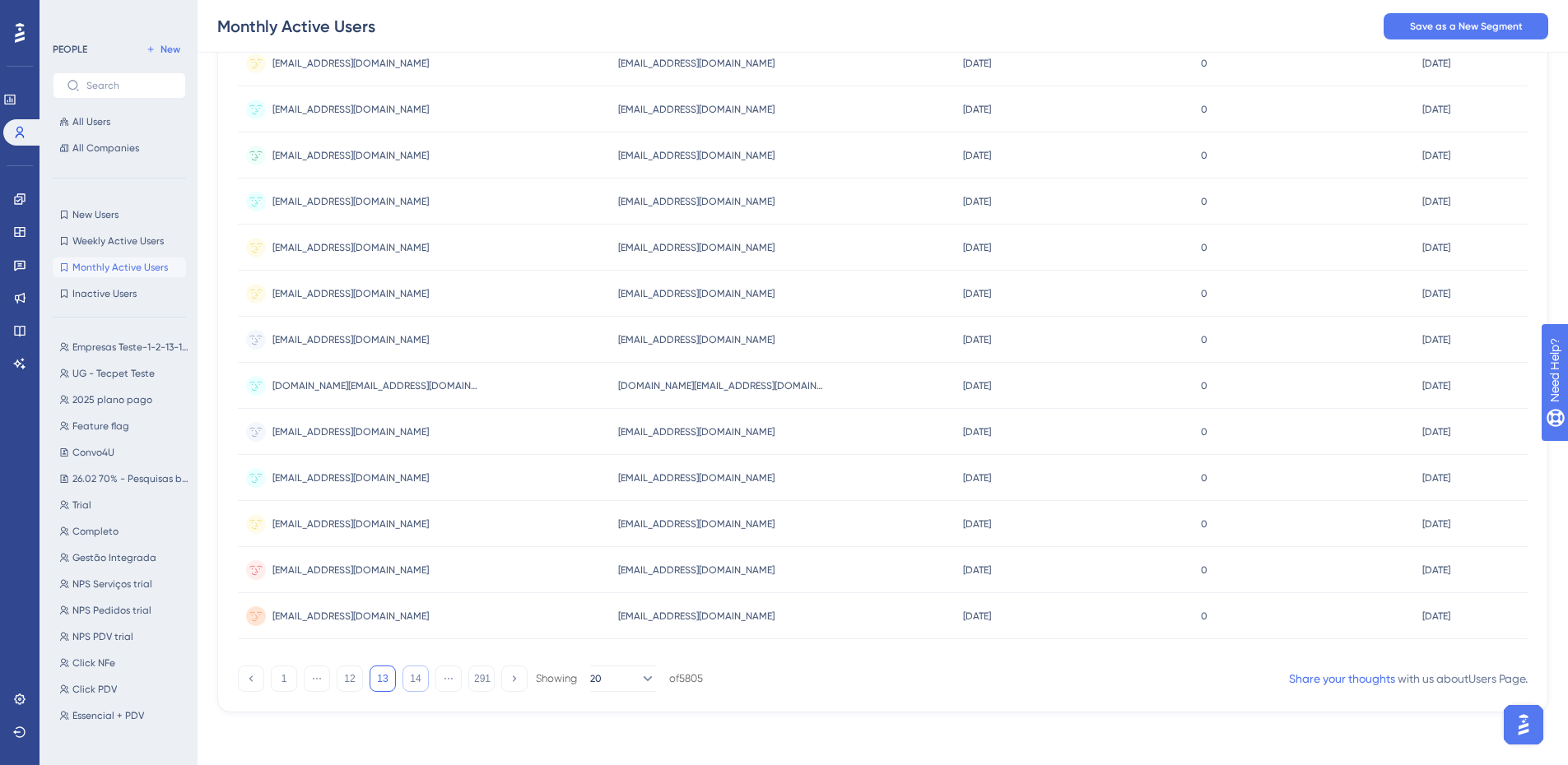
click at [410, 683] on button "14" at bounding box center [416, 679] width 26 height 26
click at [410, 683] on button "15" at bounding box center [416, 679] width 26 height 26
click at [417, 688] on button "16" at bounding box center [416, 679] width 26 height 26
click at [417, 688] on button "17" at bounding box center [416, 679] width 26 height 26
click at [417, 688] on button "18" at bounding box center [416, 679] width 26 height 26
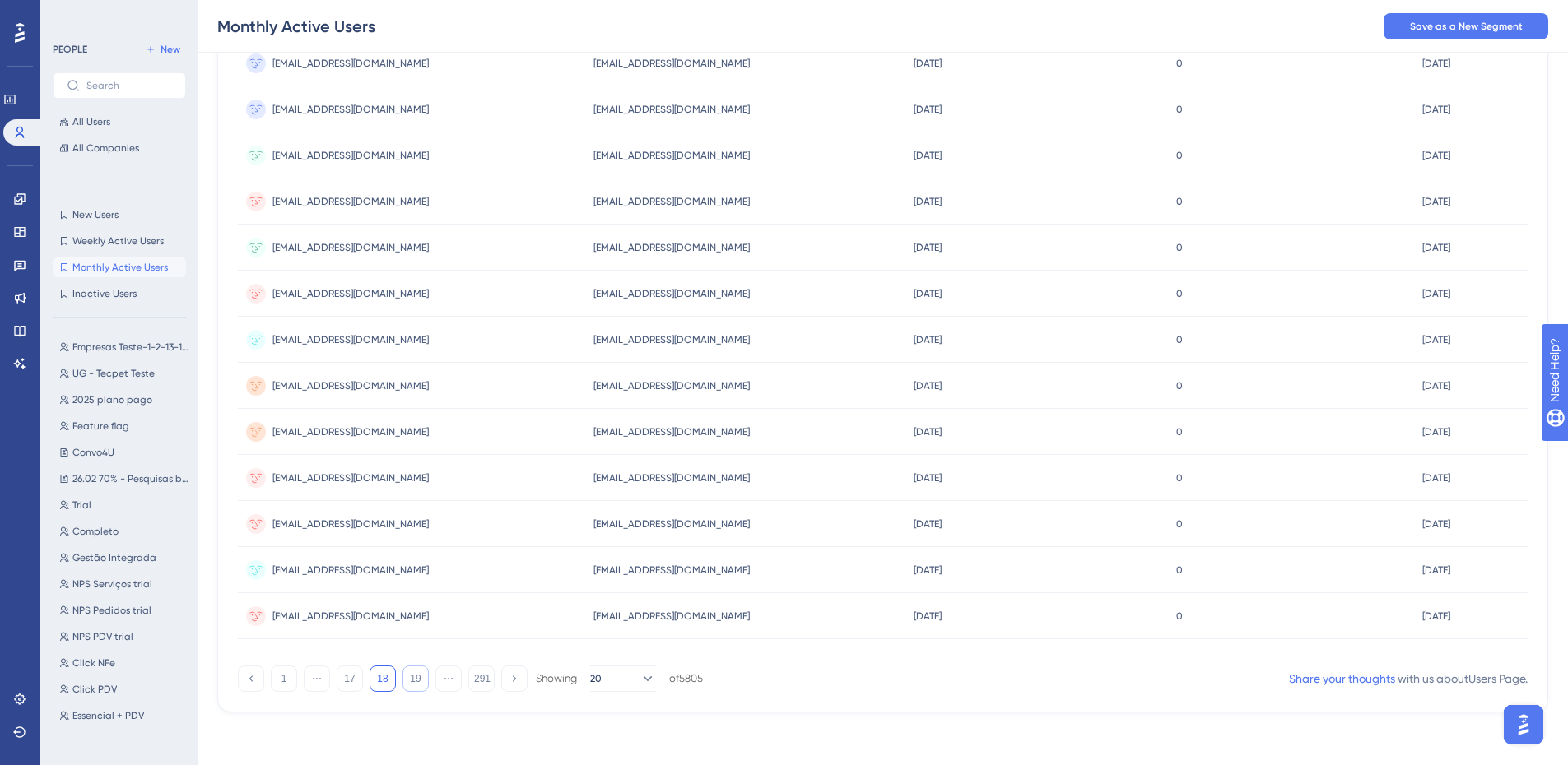
click at [417, 688] on button "19" at bounding box center [416, 679] width 26 height 26
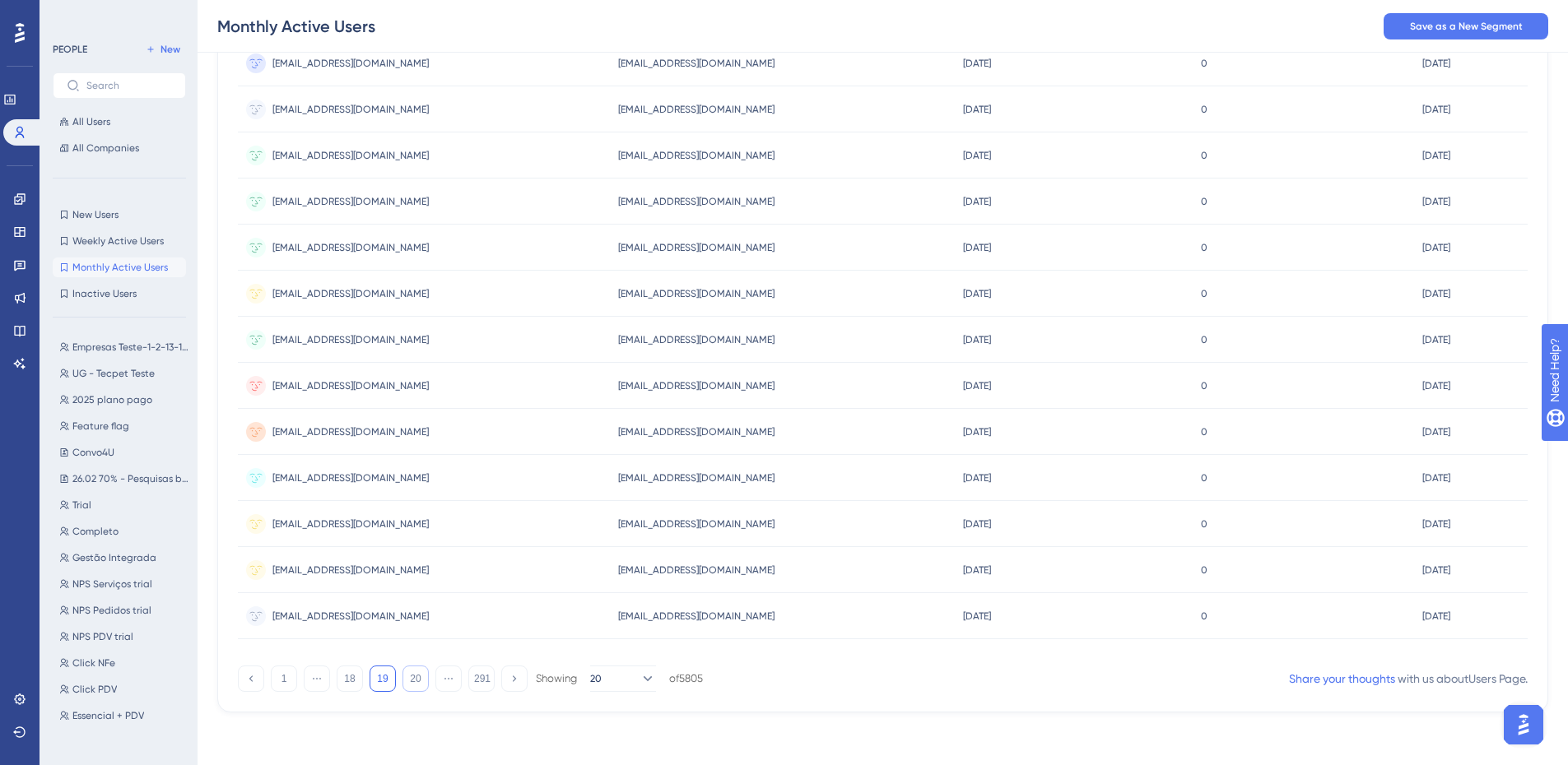
click at [417, 688] on button "20" at bounding box center [416, 679] width 26 height 26
click at [409, 688] on button "21" at bounding box center [416, 679] width 26 height 26
click at [341, 390] on span "[PERSON_NAME][EMAIL_ADDRESS][DOMAIN_NAME]" at bounding box center [375, 386] width 206 height 13
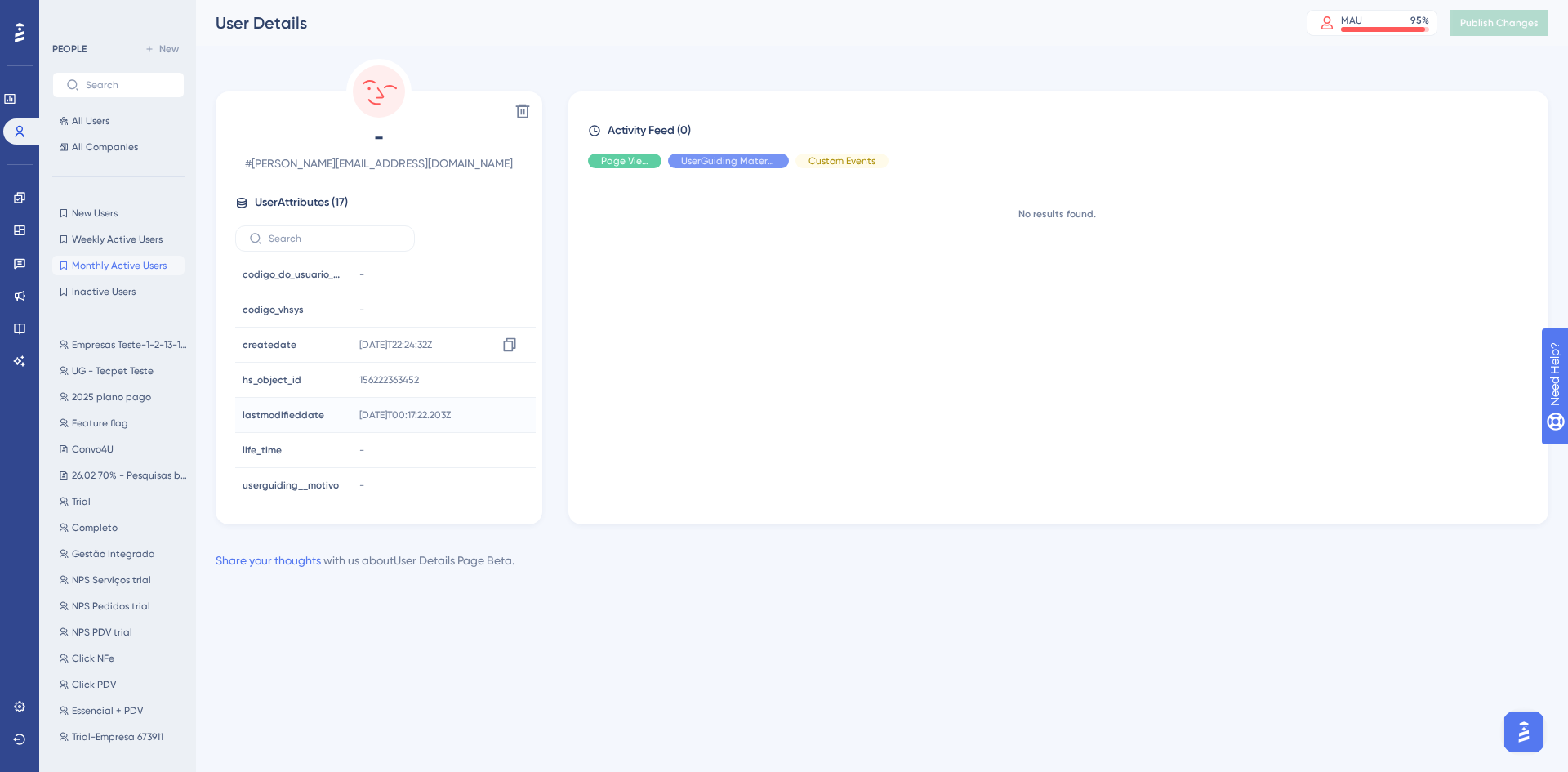
scroll to position [327, 0]
drag, startPoint x: 967, startPoint y: 220, endPoint x: 1308, endPoint y: 425, distance: 397.9
click at [1324, 422] on div "No results found." at bounding box center [1064, 339] width 954 height 316
click at [1092, 398] on div "No results found." at bounding box center [1064, 339] width 954 height 316
drag, startPoint x: 245, startPoint y: 369, endPoint x: 303, endPoint y: 370, distance: 58.0
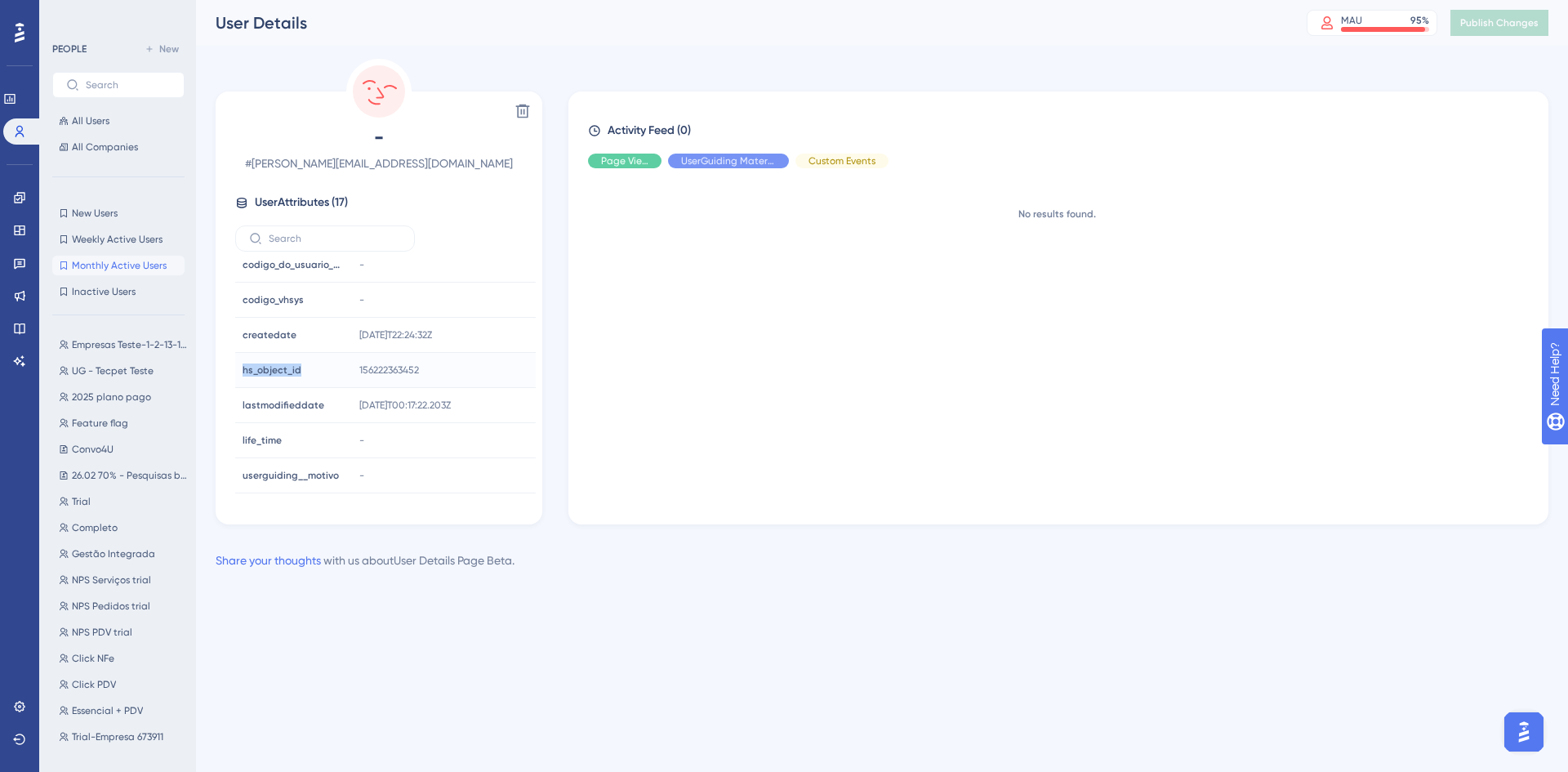
click at [303, 370] on div "hs_object_id hs_object_id" at bounding box center [291, 369] width 111 height 32
click at [238, 373] on div "hs_object_id hs_object_id" at bounding box center [291, 369] width 111 height 32
drag, startPoint x: 235, startPoint y: 371, endPoint x: 313, endPoint y: 374, distance: 78.1
click at [313, 374] on div "- # [EMAIL_ADDRESS][DOMAIN_NAME] User Attributes ( 17 ) Email Email [EMAIL_ADDR…" at bounding box center [379, 311] width 314 height 374
click at [327, 375] on div "hs_object_id hs_object_id" at bounding box center [291, 369] width 111 height 32
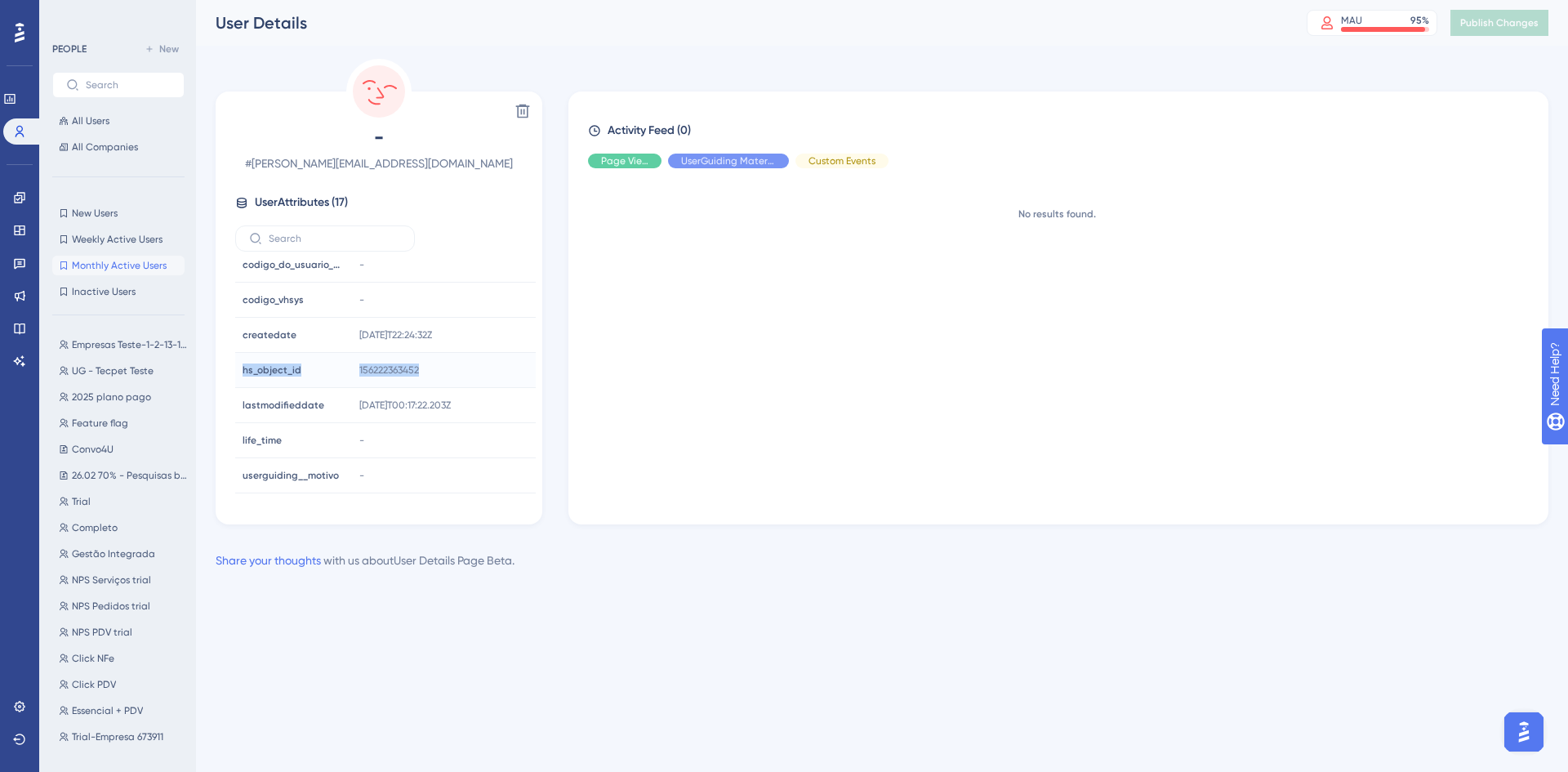
drag, startPoint x: 434, startPoint y: 367, endPoint x: 242, endPoint y: 374, distance: 192.1
click at [235, 367] on tr "hs_object_id hs_object_id 156222363452" at bounding box center [386, 370] width 301 height 35
click at [271, 378] on div "hs_object_id hs_object_id" at bounding box center [291, 369] width 111 height 32
click at [346, 0] on html "Performance Users Engagement Widgets Feedback Product Updates Knowledge Base AI…" at bounding box center [784, 0] width 1568 height 0
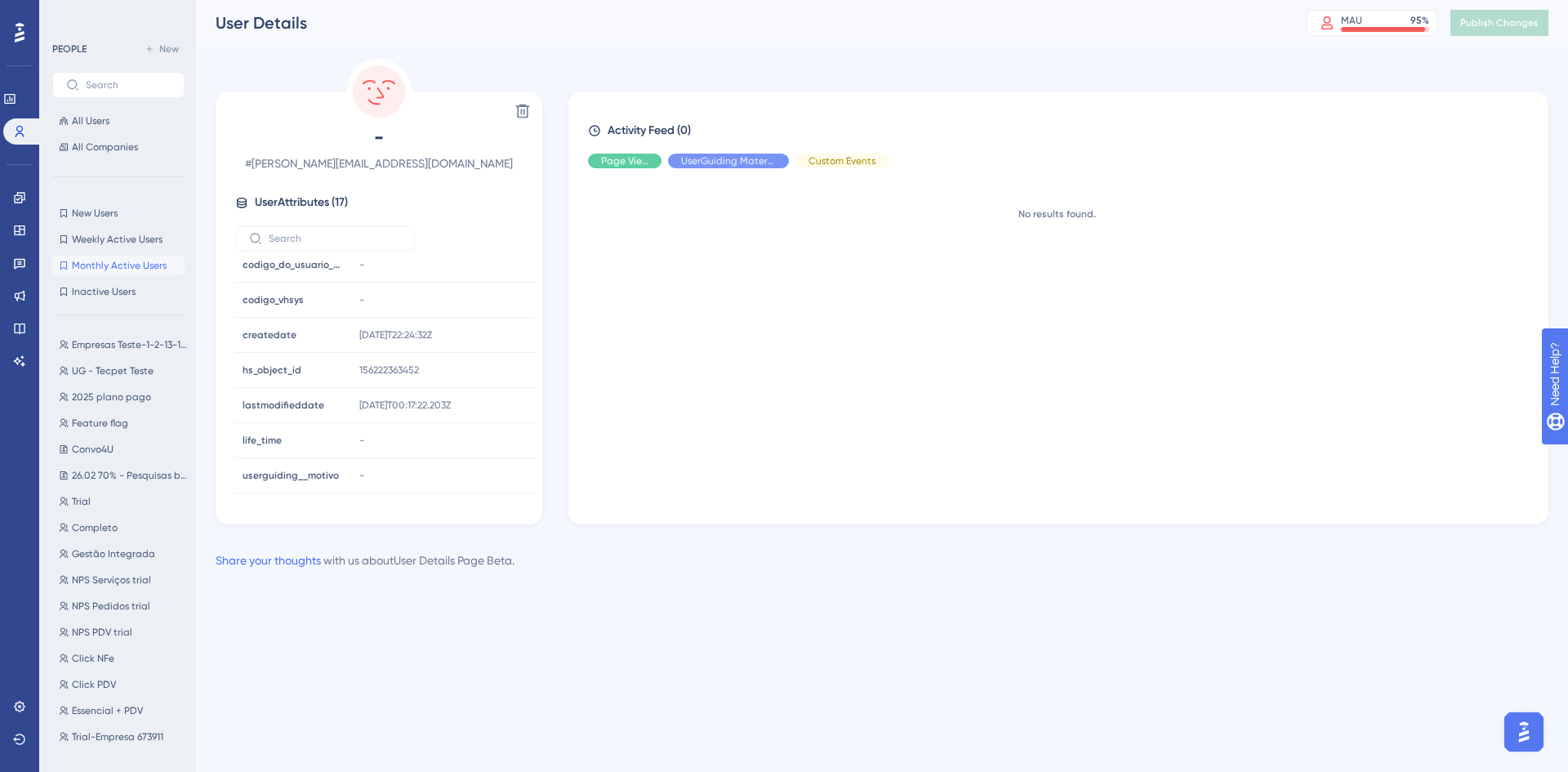
click at [696, 502] on div "Activity Feed (0) Page View UserGuiding Material Custom Events No results found." at bounding box center [1058, 307] width 980 height 433
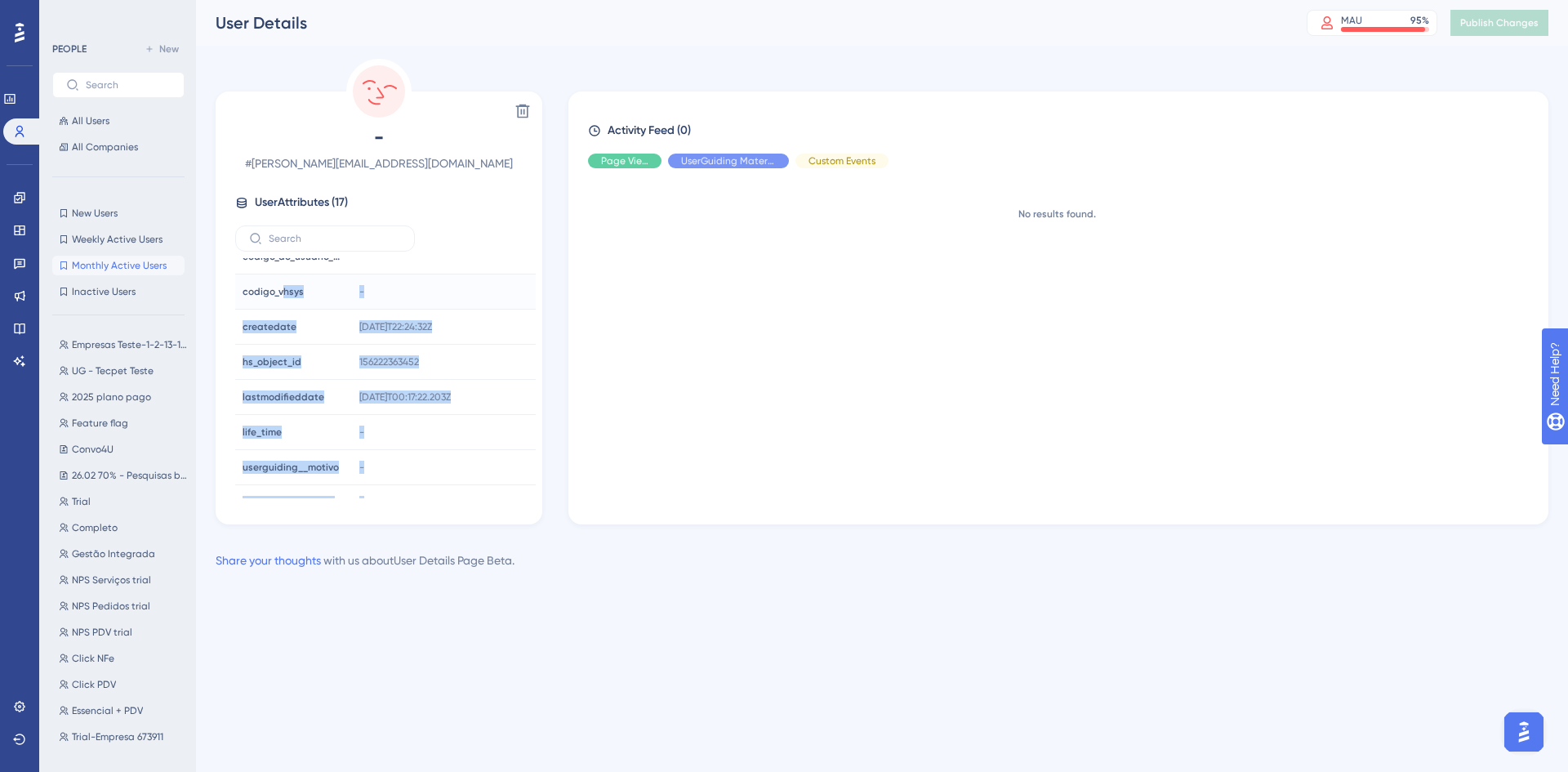
drag, startPoint x: 410, startPoint y: 499, endPoint x: 281, endPoint y: 298, distance: 238.8
click at [281, 298] on div "Delete - # [EMAIL_ADDRESS][DOMAIN_NAME] User Attributes ( 17 ) Email Email [EMA…" at bounding box center [379, 307] width 327 height 433
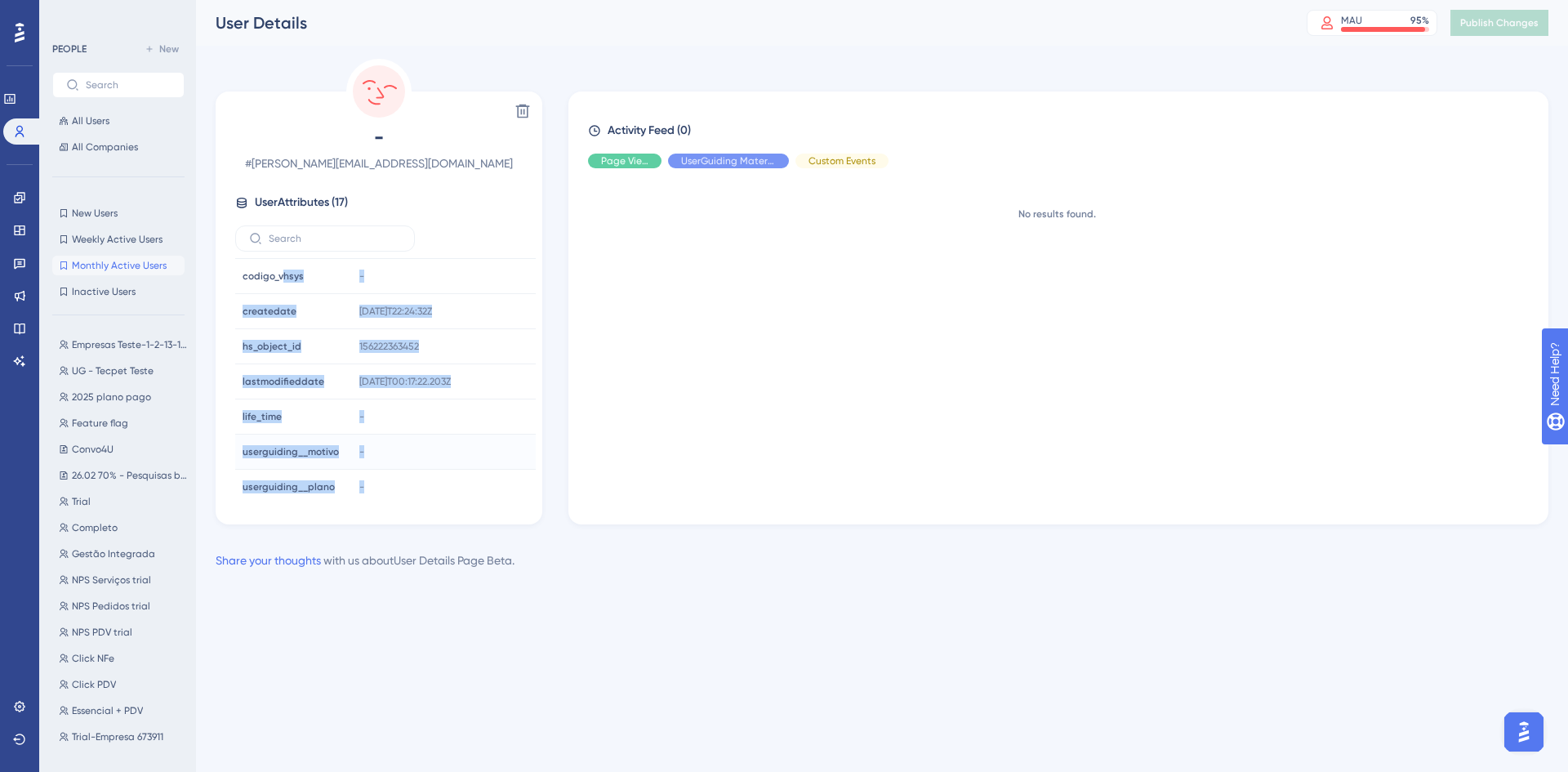
scroll to position [357, 0]
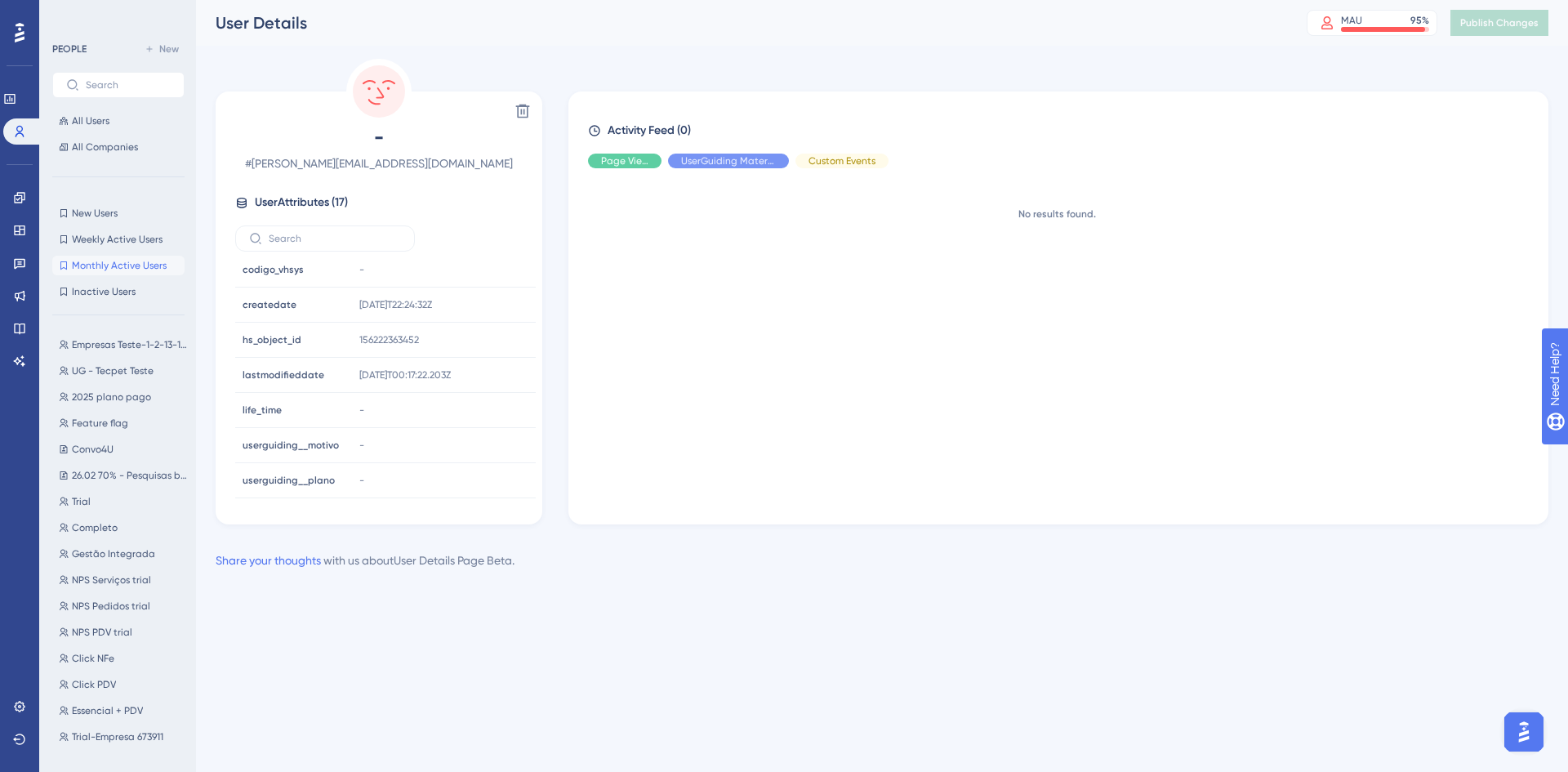
click at [616, 564] on div "Share your thoughts with us about User Details Page Beta ." at bounding box center [882, 560] width 1333 height 19
